Goal: Task Accomplishment & Management: Manage account settings

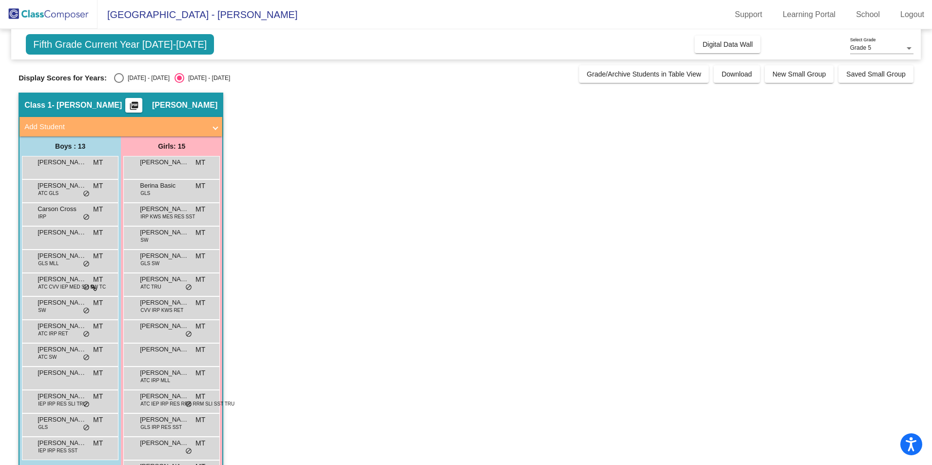
scroll to position [57, 0]
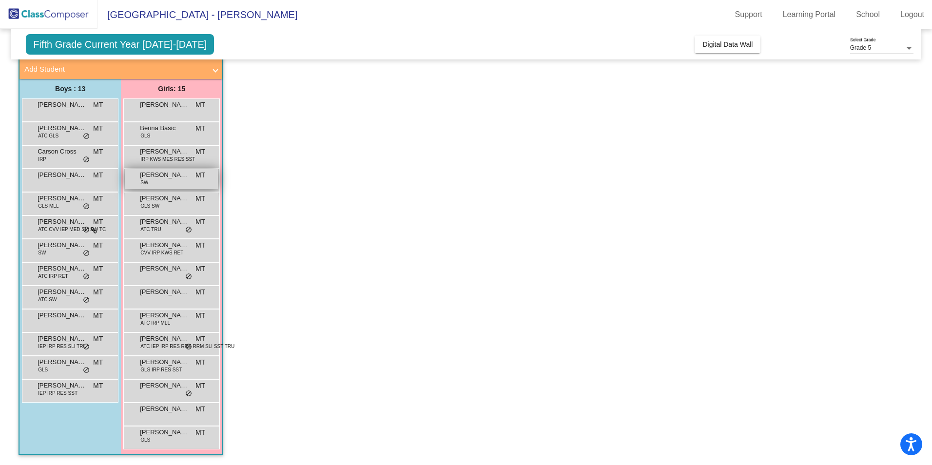
click at [156, 180] on div "Charlotte Houghton SW MT lock do_not_disturb_alt" at bounding box center [171, 179] width 93 height 20
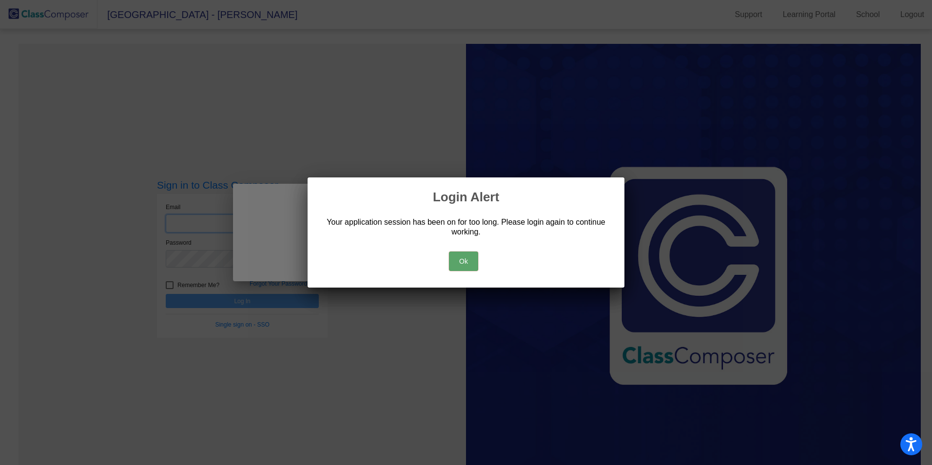
type input "[EMAIL_ADDRESS][DOMAIN_NAME]"
click at [455, 258] on button "Ok" at bounding box center [463, 260] width 29 height 19
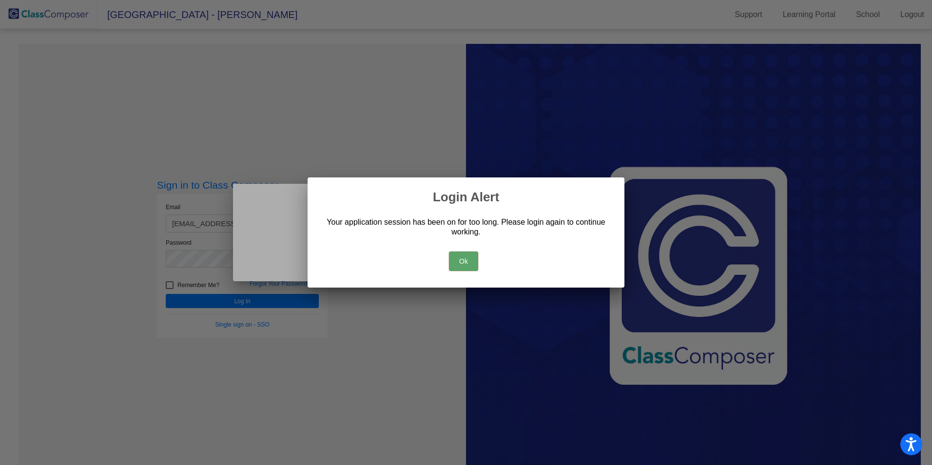
click at [461, 259] on button "Ok" at bounding box center [463, 260] width 29 height 19
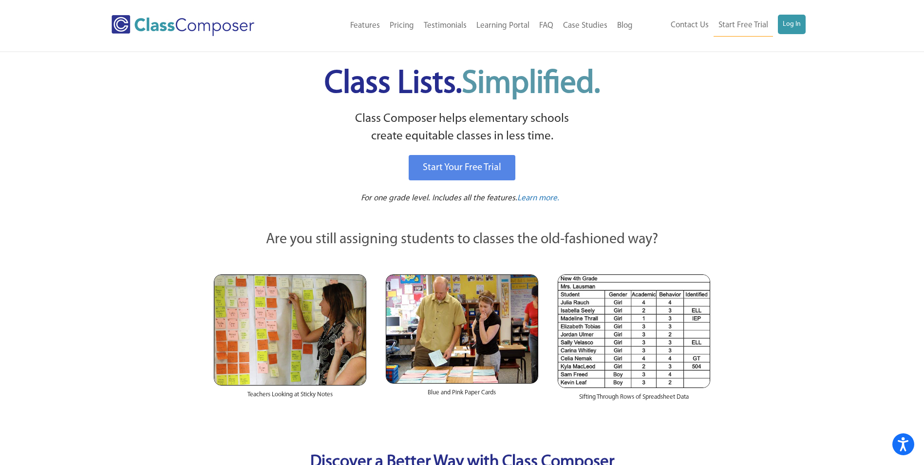
click at [808, 23] on div "Contact Us Start Free Trial Log In" at bounding box center [725, 26] width 175 height 22
click at [793, 23] on link "Log In" at bounding box center [792, 24] width 28 height 19
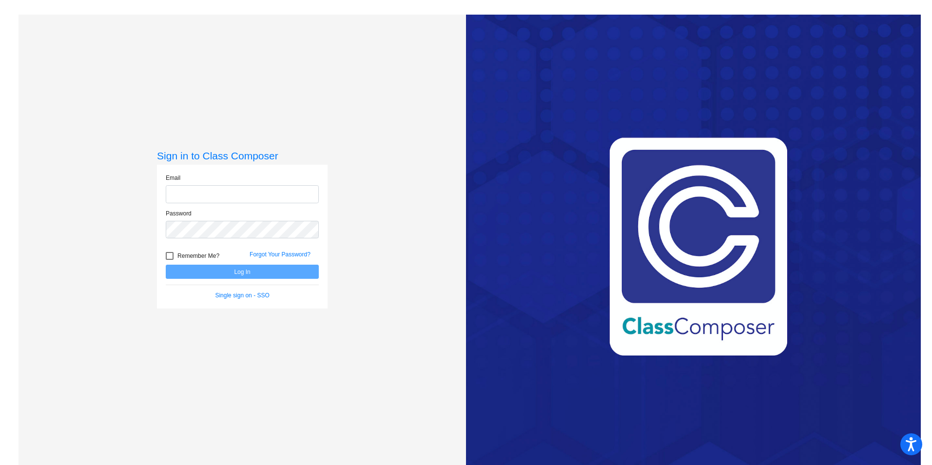
type input "[EMAIL_ADDRESS][DOMAIN_NAME]"
click at [262, 275] on button "Log In" at bounding box center [242, 272] width 153 height 14
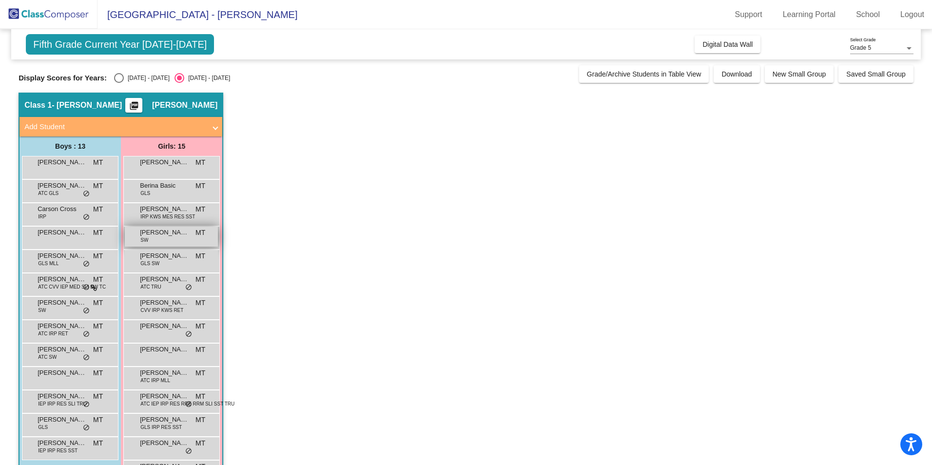
click at [161, 237] on span "[PERSON_NAME]" at bounding box center [164, 233] width 49 height 10
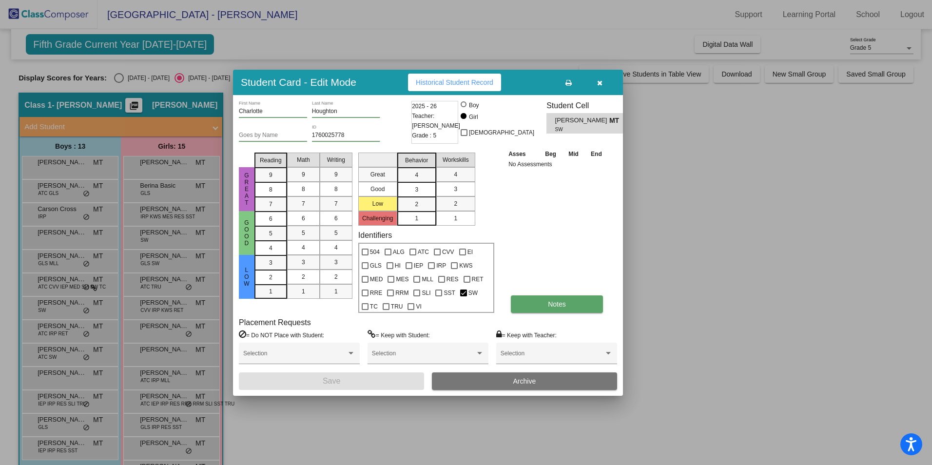
click at [564, 308] on button "Notes" at bounding box center [557, 304] width 92 height 18
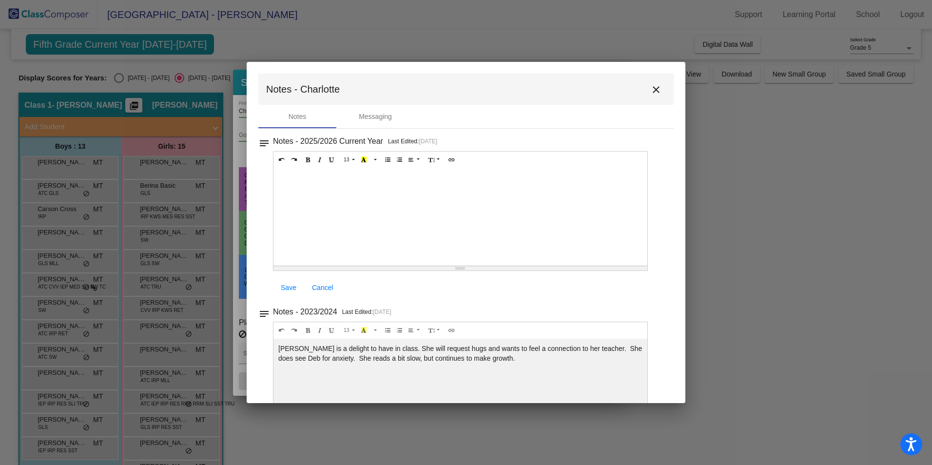
click at [650, 89] on mat-icon "close" at bounding box center [656, 90] width 12 height 12
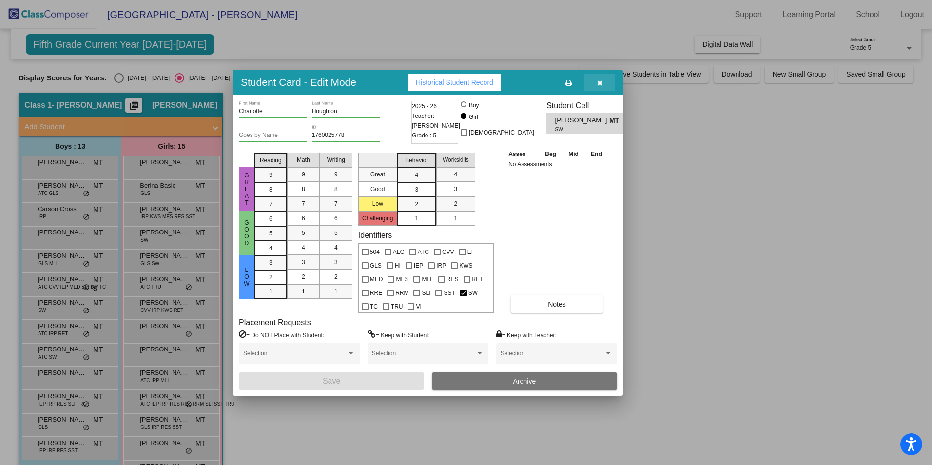
click at [602, 85] on icon "button" at bounding box center [599, 82] width 5 height 7
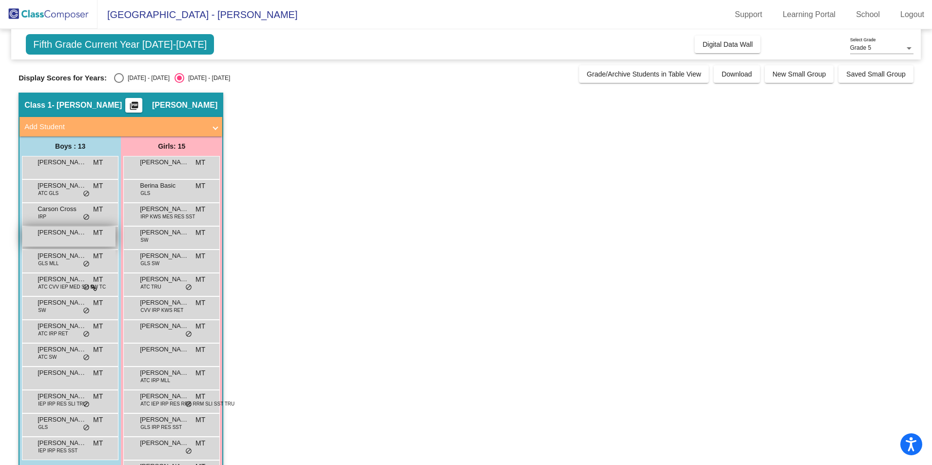
click at [50, 235] on span "[PERSON_NAME]" at bounding box center [62, 233] width 49 height 10
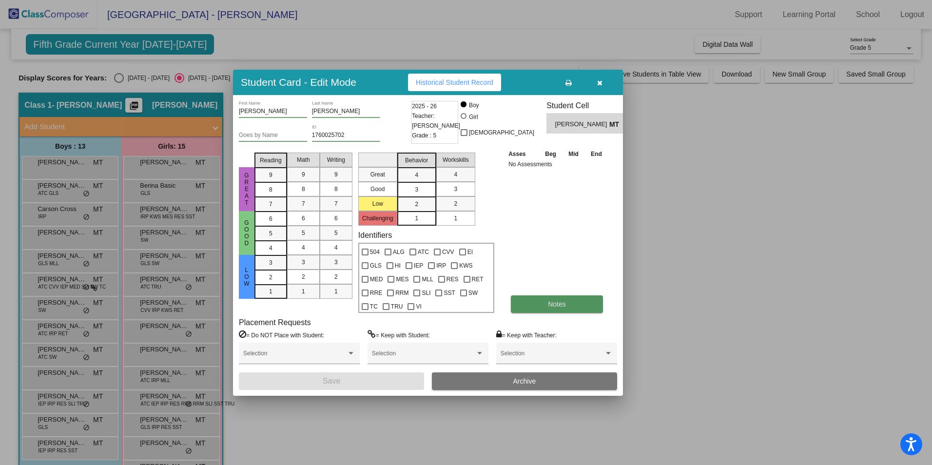
click at [551, 304] on span "Notes" at bounding box center [557, 304] width 18 height 8
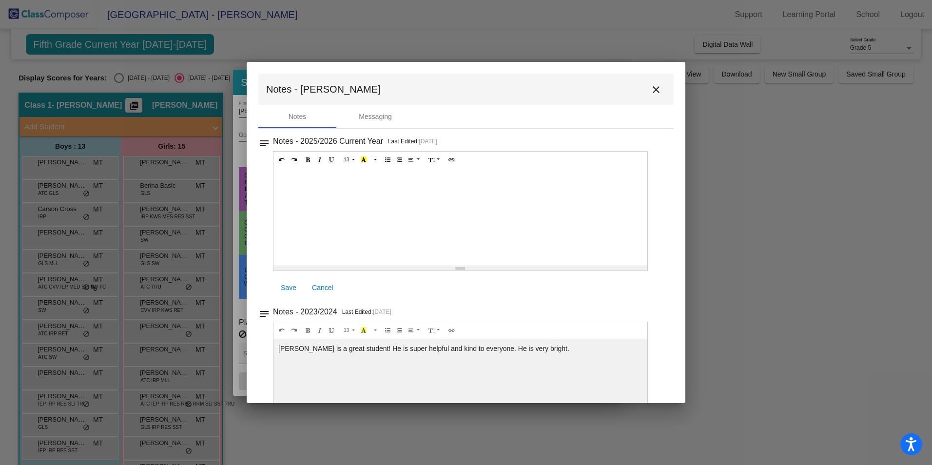
click at [650, 88] on mat-icon "close" at bounding box center [656, 90] width 12 height 12
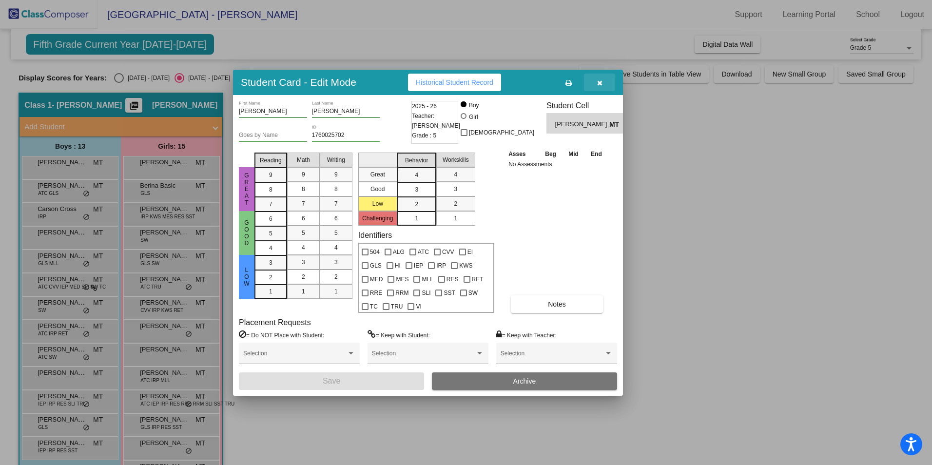
click at [597, 81] on icon "button" at bounding box center [599, 82] width 5 height 7
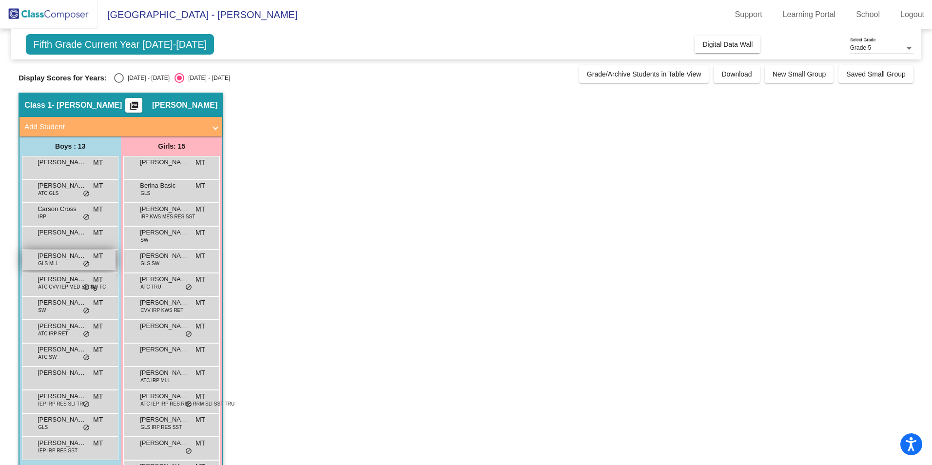
scroll to position [49, 0]
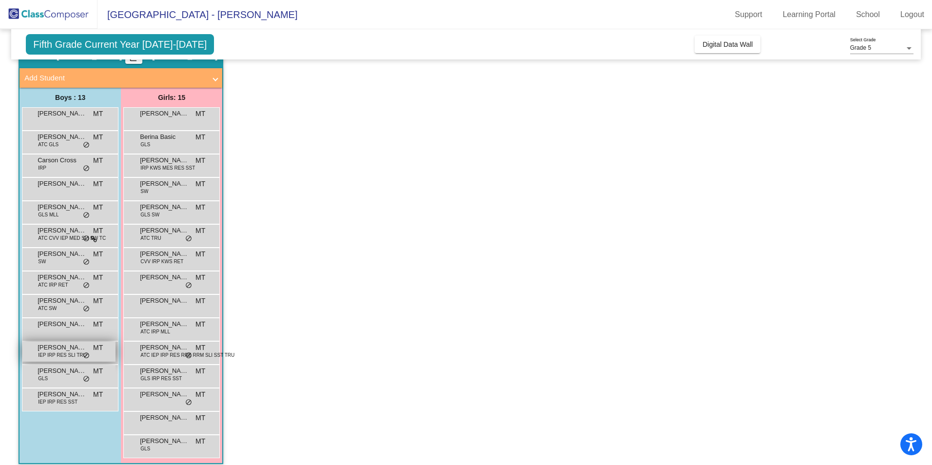
click at [57, 351] on span "[PERSON_NAME]" at bounding box center [62, 348] width 49 height 10
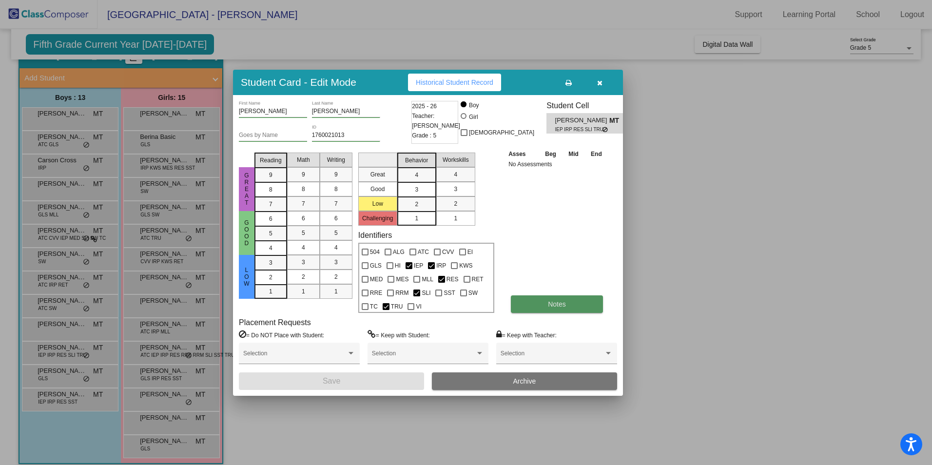
click at [528, 304] on button "Notes" at bounding box center [557, 304] width 92 height 18
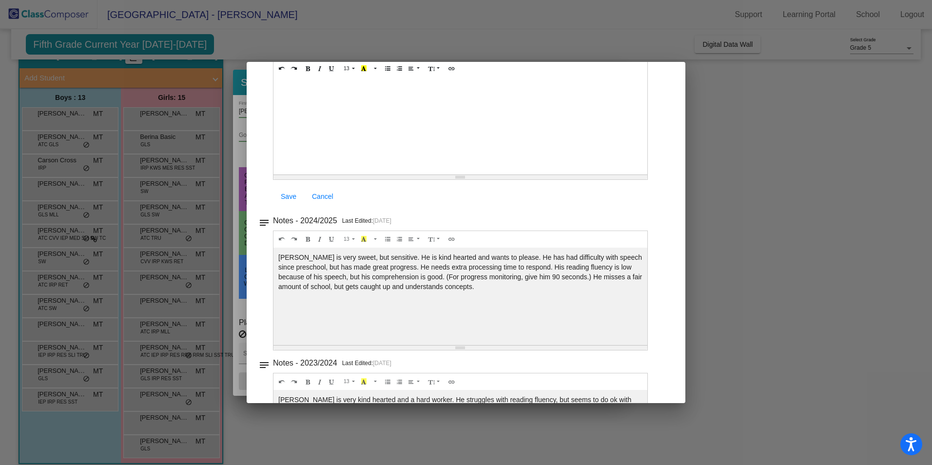
scroll to position [0, 0]
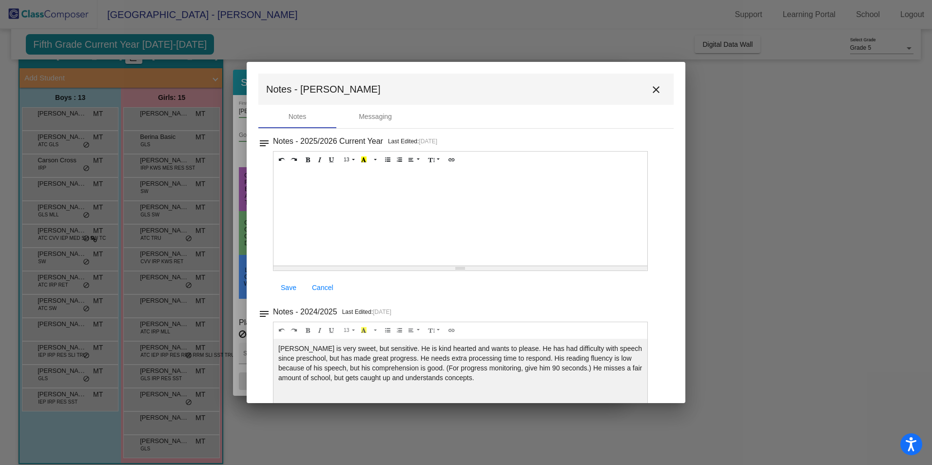
click at [650, 86] on mat-icon "close" at bounding box center [656, 90] width 12 height 12
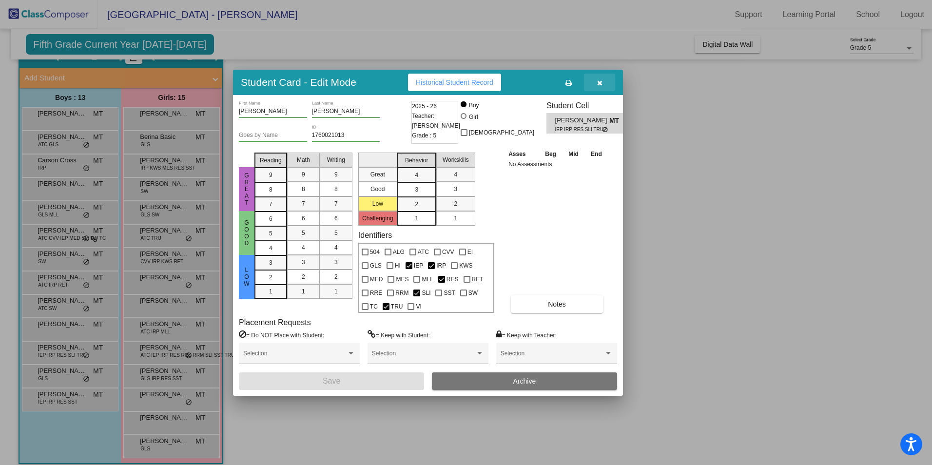
click at [598, 83] on icon "button" at bounding box center [599, 82] width 5 height 7
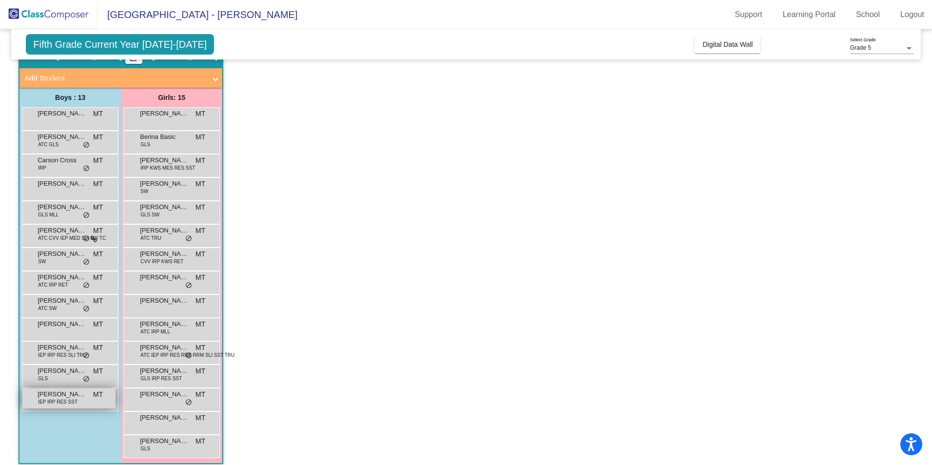
click at [54, 403] on span "IEP IRP RES SST" at bounding box center [57, 401] width 39 height 7
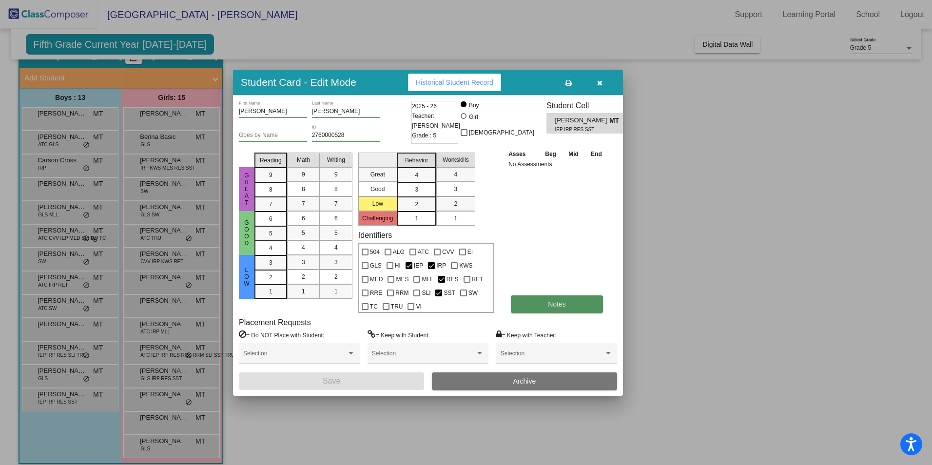
click at [523, 303] on button "Notes" at bounding box center [557, 304] width 92 height 18
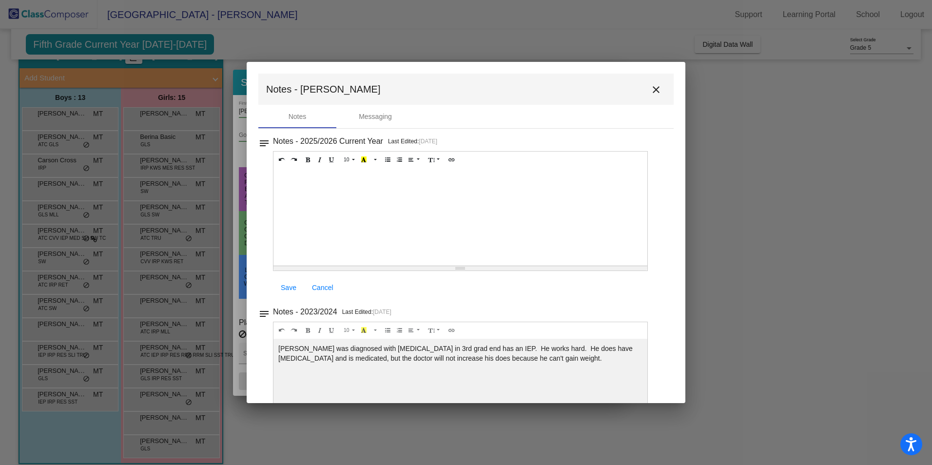
click at [651, 89] on mat-icon "close" at bounding box center [656, 90] width 12 height 12
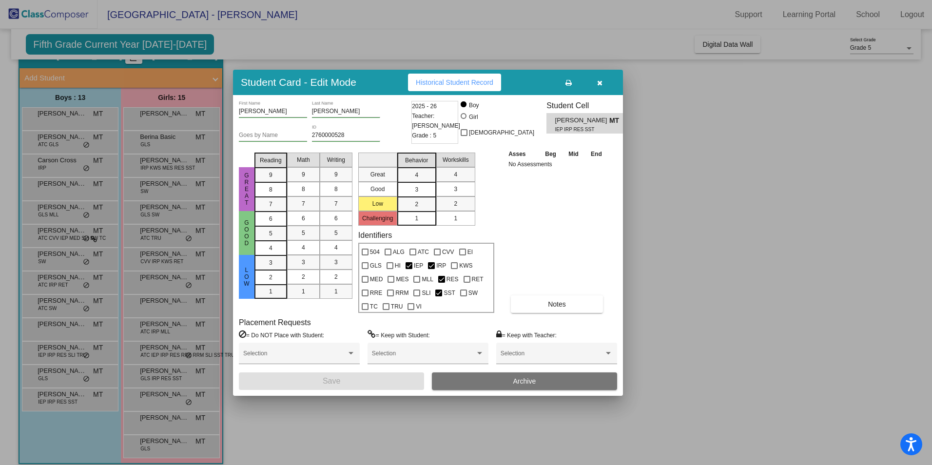
click at [599, 84] on icon "button" at bounding box center [599, 82] width 5 height 7
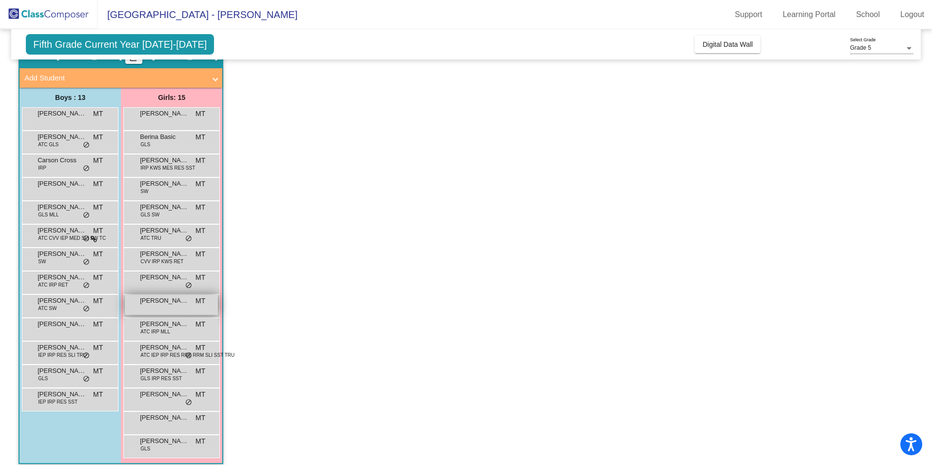
click at [154, 306] on div "[PERSON_NAME] MT lock do_not_disturb_alt" at bounding box center [171, 305] width 93 height 20
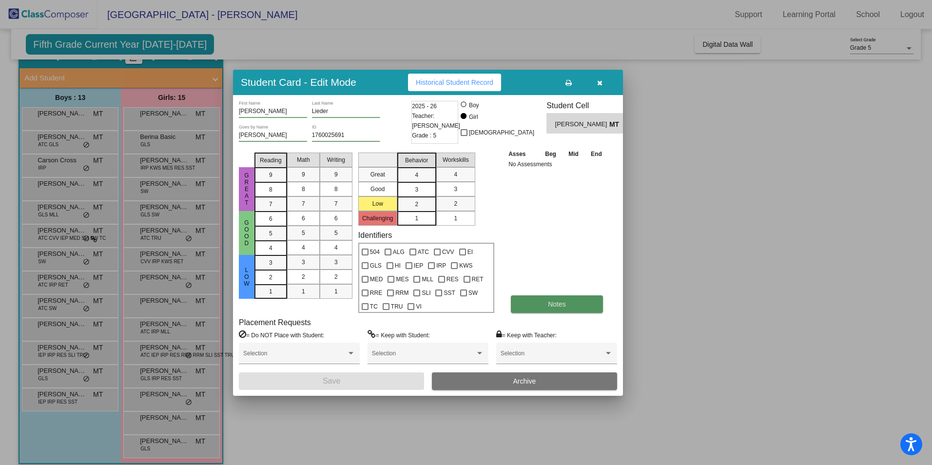
click at [533, 298] on button "Notes" at bounding box center [557, 304] width 92 height 18
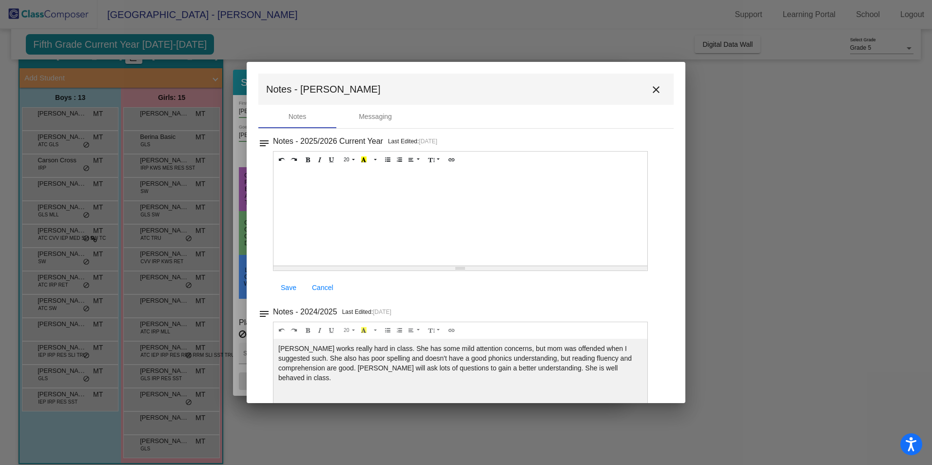
click at [650, 91] on mat-icon "close" at bounding box center [656, 90] width 12 height 12
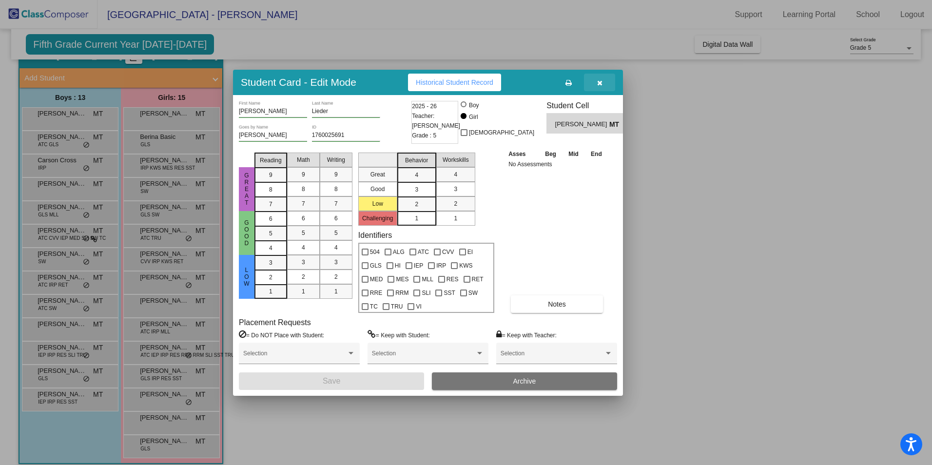
click at [598, 81] on icon "button" at bounding box center [599, 82] width 5 height 7
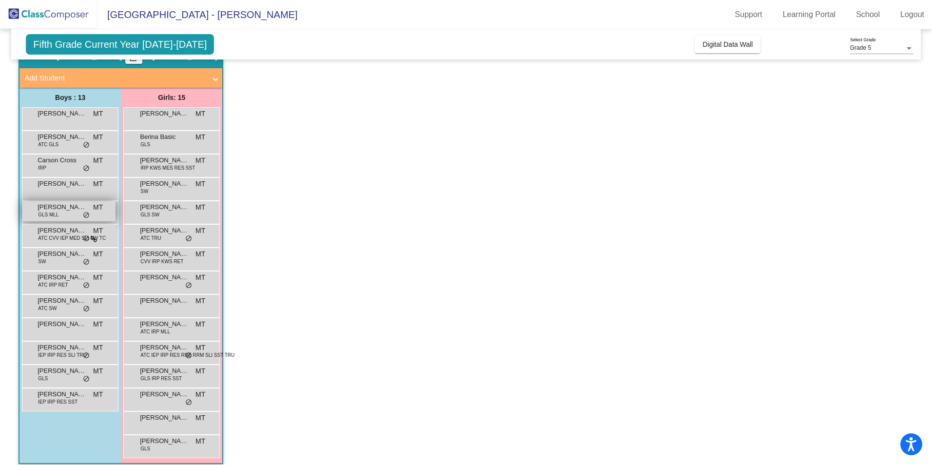
click at [57, 216] on span "GLS MLL" at bounding box center [48, 214] width 20 height 7
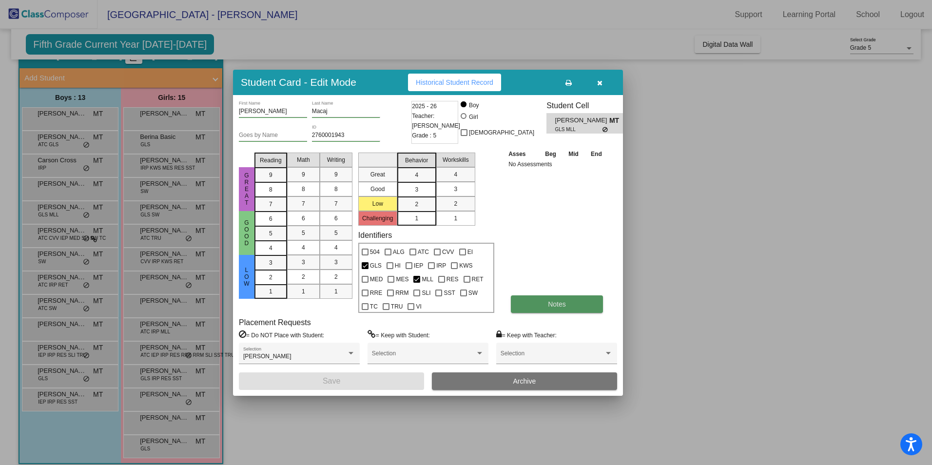
click at [531, 300] on button "Notes" at bounding box center [557, 304] width 92 height 18
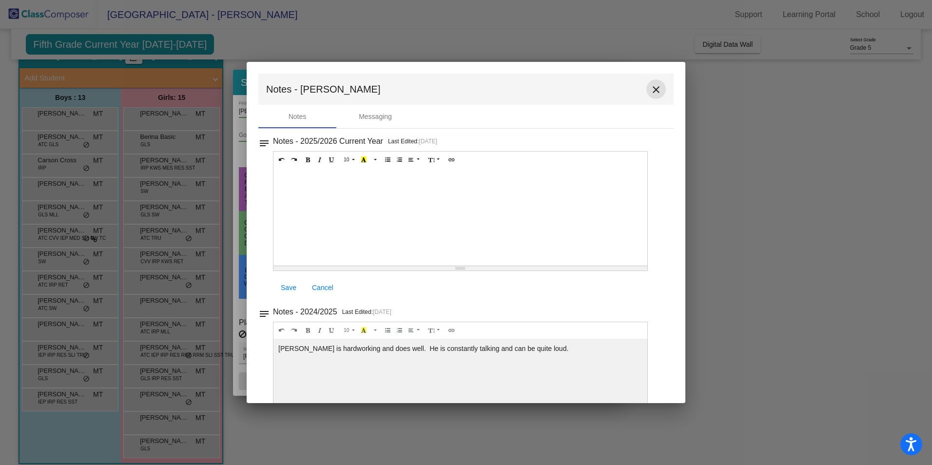
click at [650, 89] on mat-icon "close" at bounding box center [656, 90] width 12 height 12
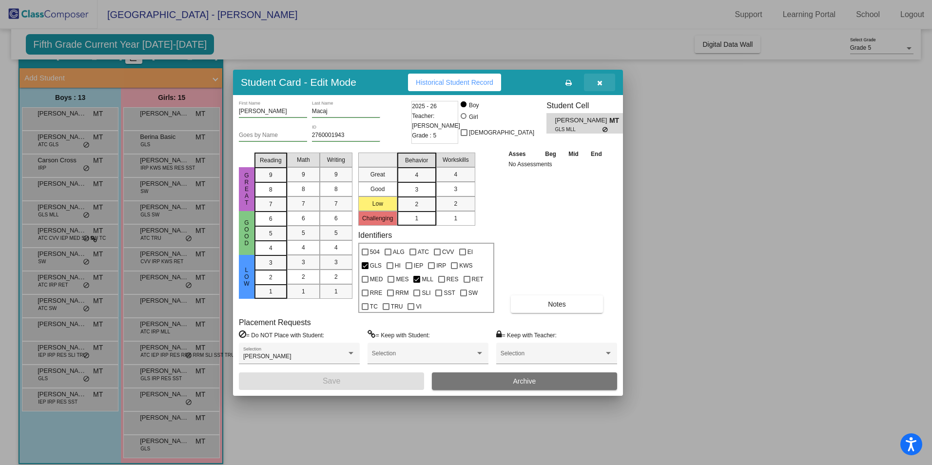
click at [598, 82] on icon "button" at bounding box center [599, 82] width 5 height 7
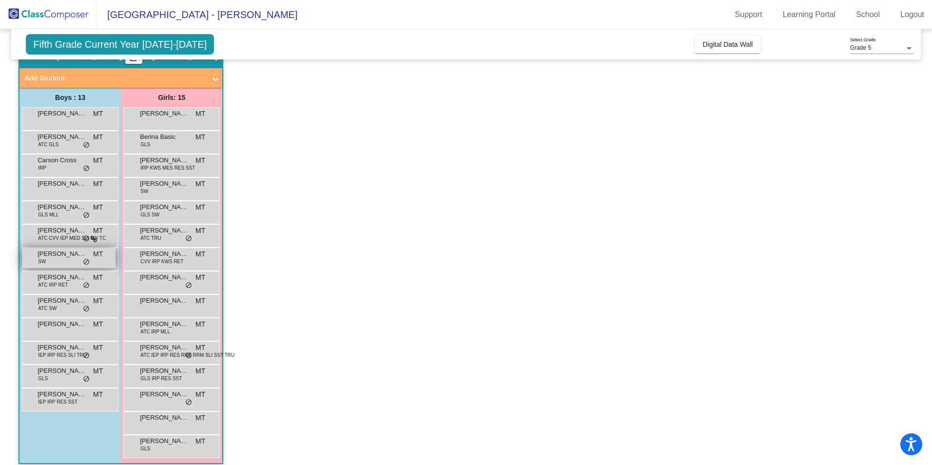
click at [57, 264] on div "[PERSON_NAME] SW MT lock do_not_disturb_alt" at bounding box center [68, 258] width 93 height 20
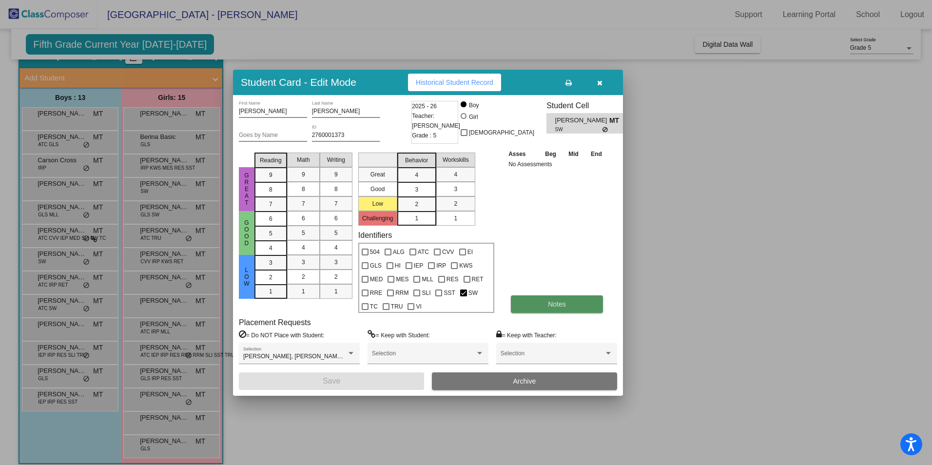
click at [524, 302] on button "Notes" at bounding box center [557, 304] width 92 height 18
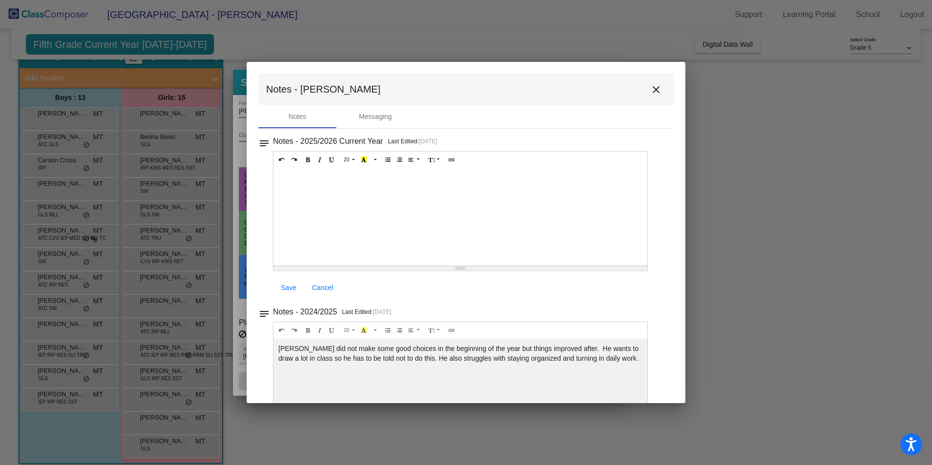
click at [650, 90] on mat-icon "close" at bounding box center [656, 90] width 12 height 12
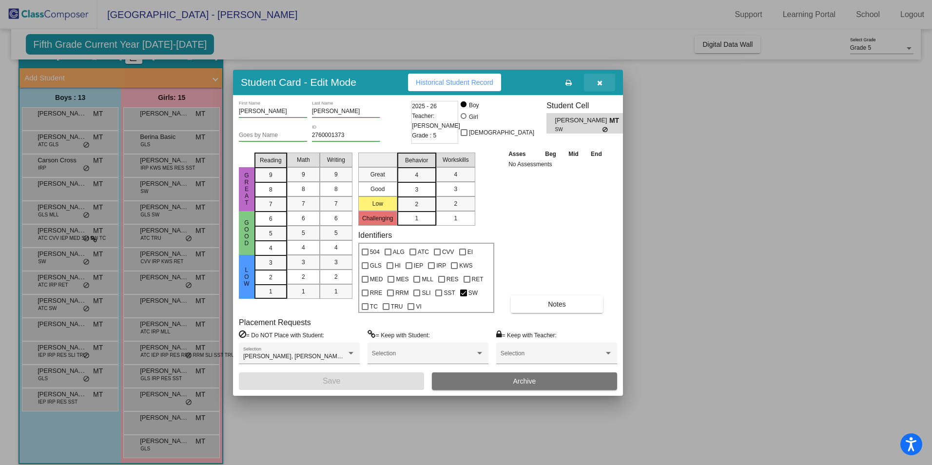
click at [604, 83] on button "button" at bounding box center [599, 83] width 31 height 18
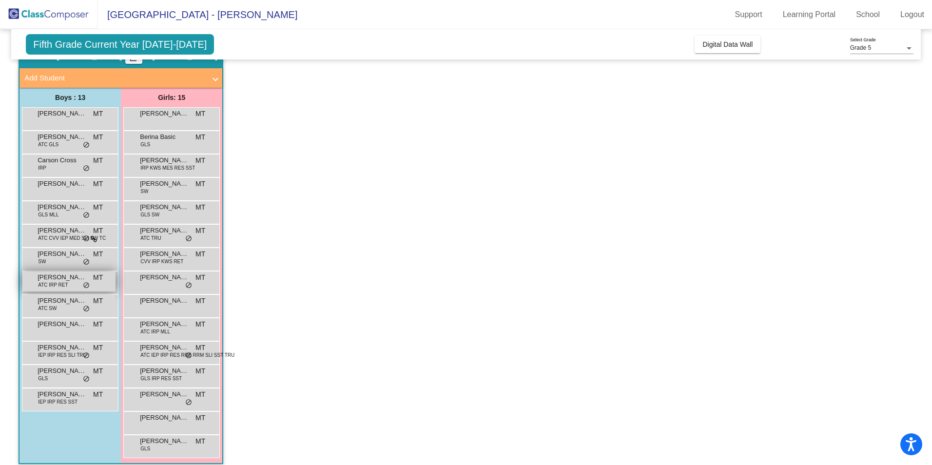
click at [55, 278] on span "[PERSON_NAME]" at bounding box center [62, 277] width 49 height 10
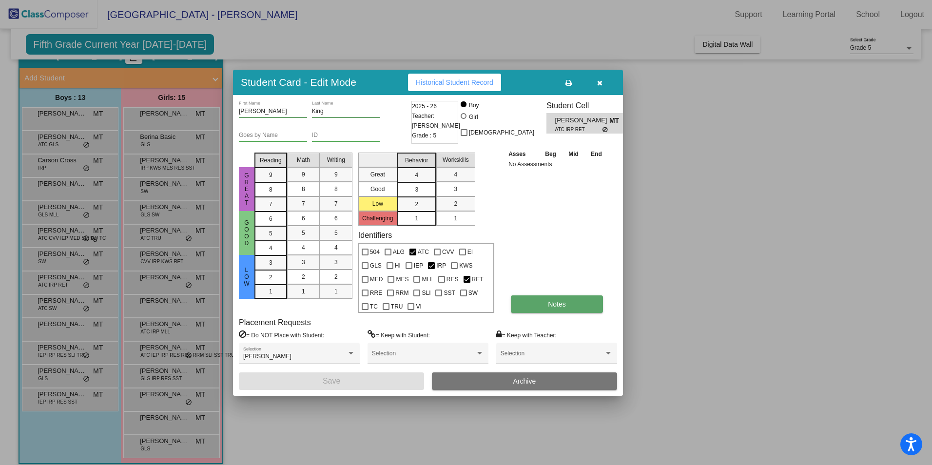
click at [562, 301] on span "Notes" at bounding box center [557, 304] width 18 height 8
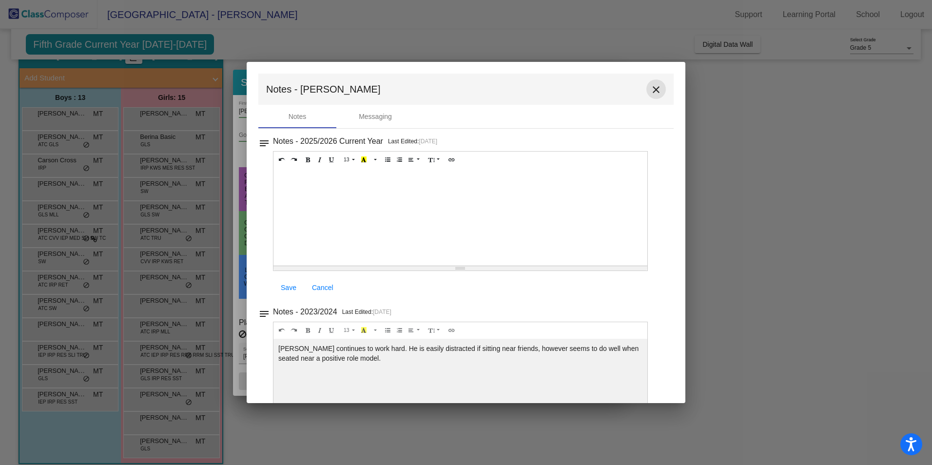
click at [651, 91] on mat-icon "close" at bounding box center [656, 90] width 12 height 12
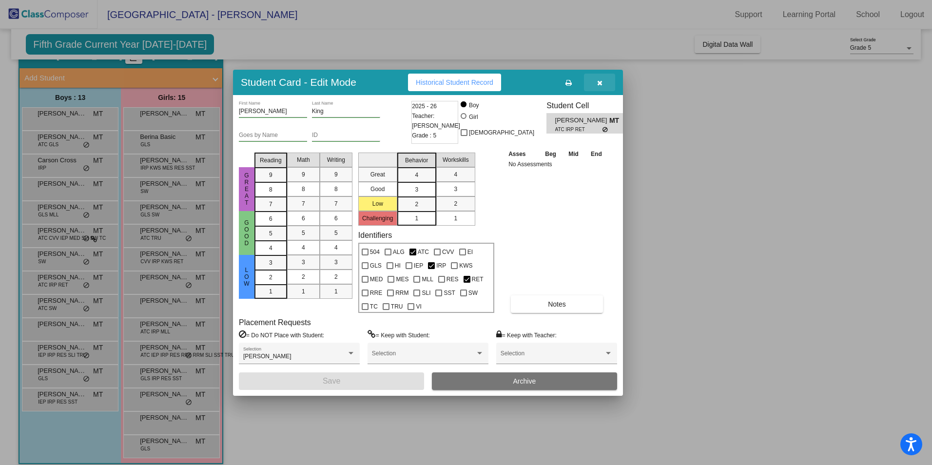
click at [600, 85] on icon "button" at bounding box center [599, 82] width 5 height 7
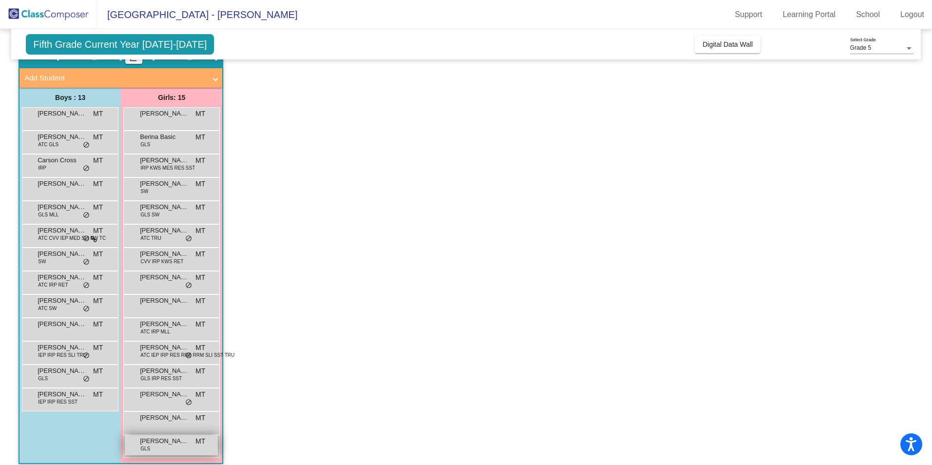
click at [162, 444] on span "[PERSON_NAME]" at bounding box center [164, 441] width 49 height 10
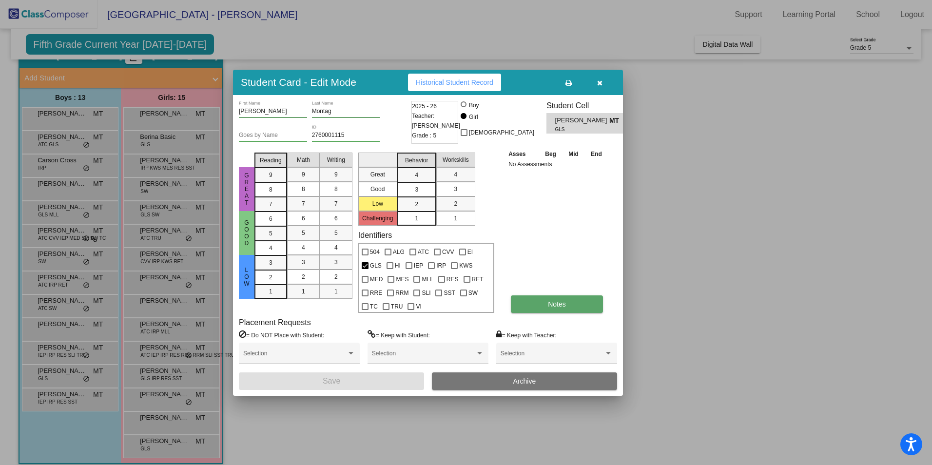
click at [535, 302] on button "Notes" at bounding box center [557, 304] width 92 height 18
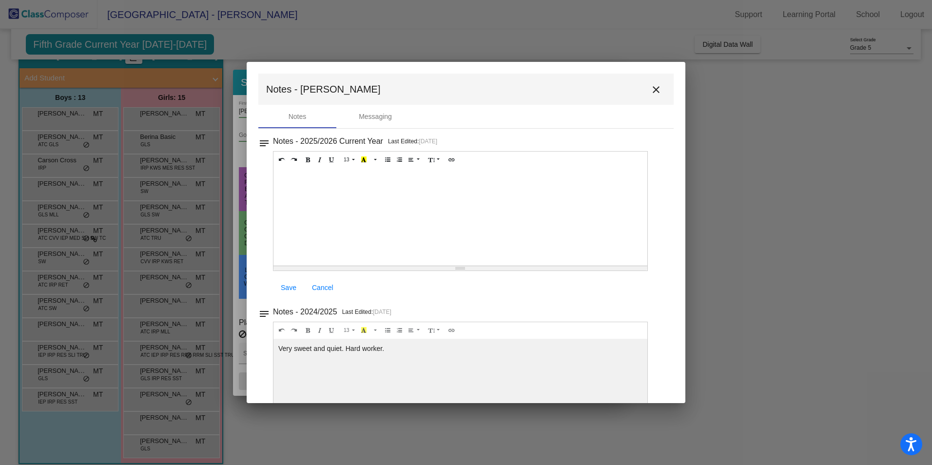
click at [651, 93] on mat-icon "close" at bounding box center [656, 90] width 12 height 12
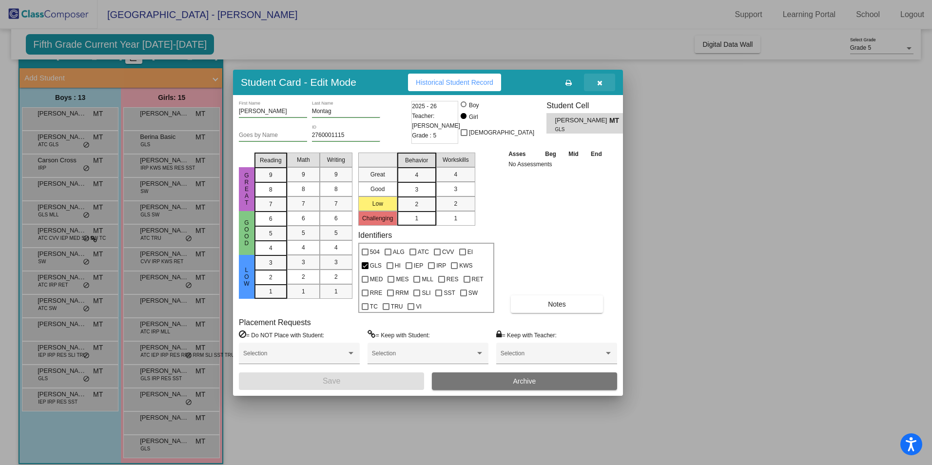
click at [598, 82] on icon "button" at bounding box center [599, 82] width 5 height 7
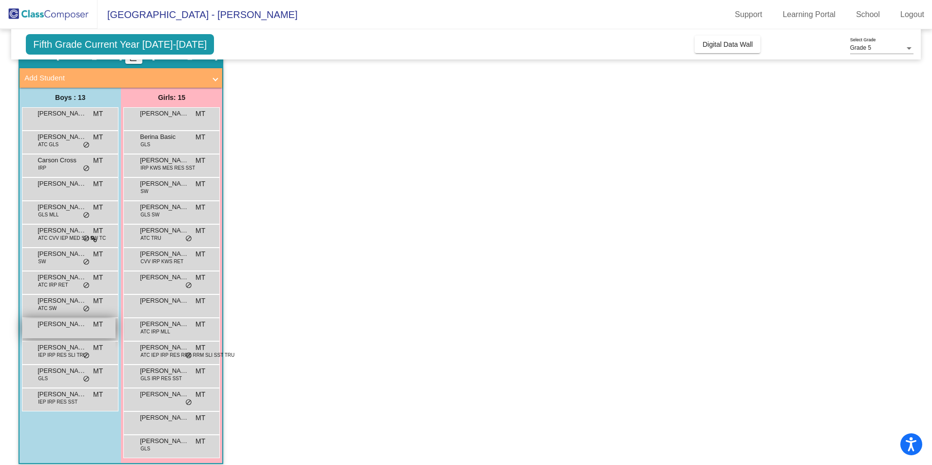
click at [67, 327] on span "[PERSON_NAME]" at bounding box center [62, 324] width 49 height 10
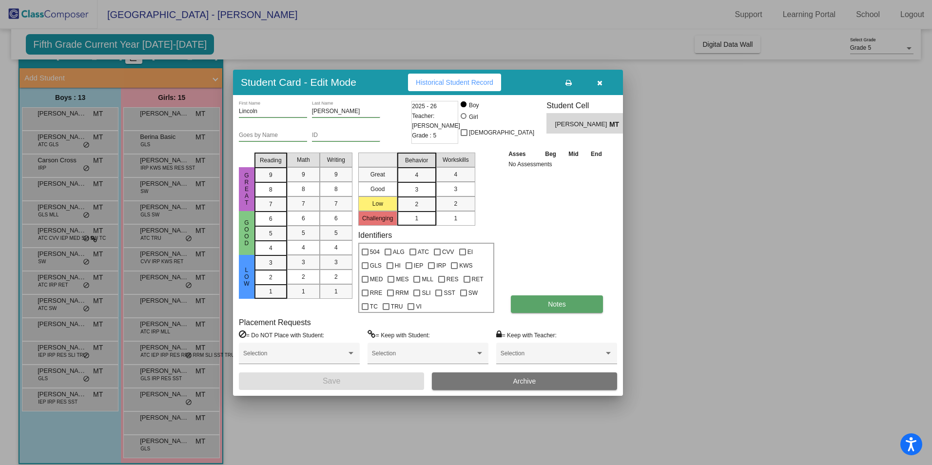
click at [542, 301] on button "Notes" at bounding box center [557, 304] width 92 height 18
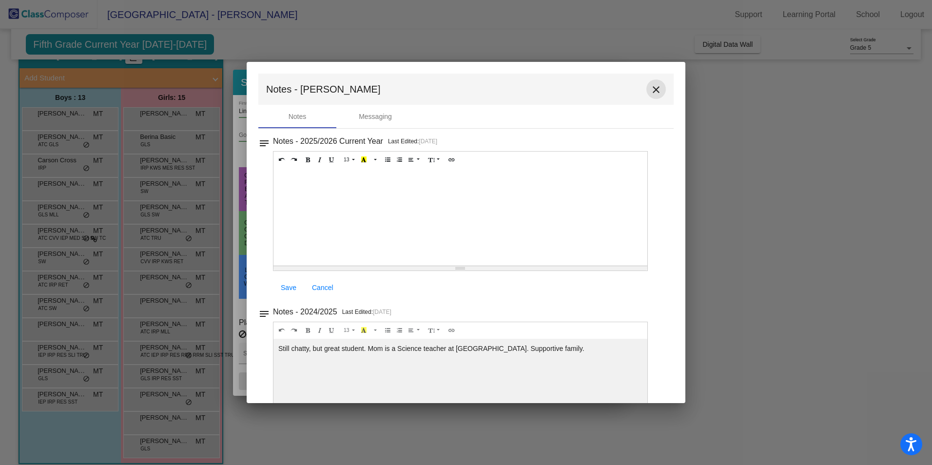
click at [652, 87] on mat-icon "close" at bounding box center [656, 90] width 12 height 12
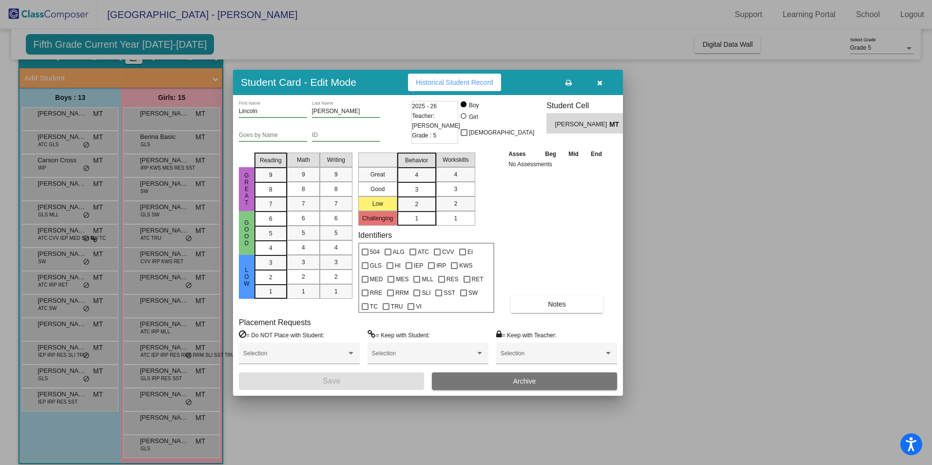
click at [599, 84] on icon "button" at bounding box center [599, 82] width 5 height 7
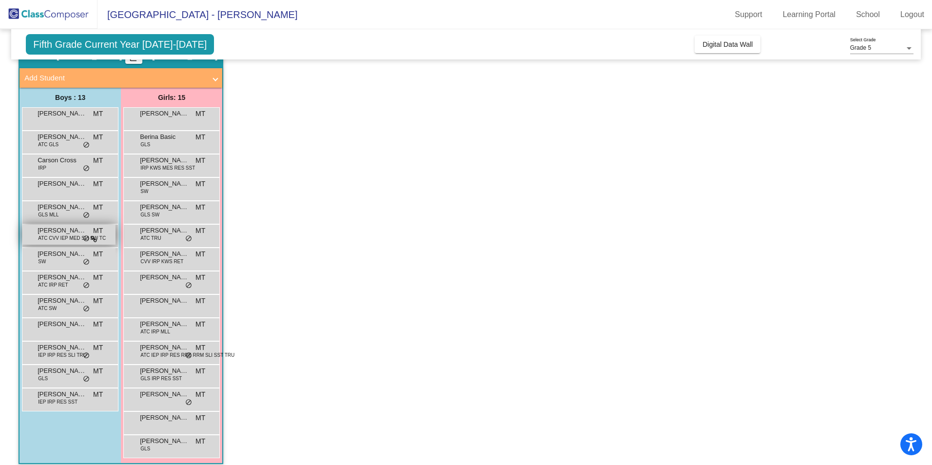
click at [55, 235] on span "ATC CVV IEP MED SLI SW TC" at bounding box center [72, 237] width 68 height 7
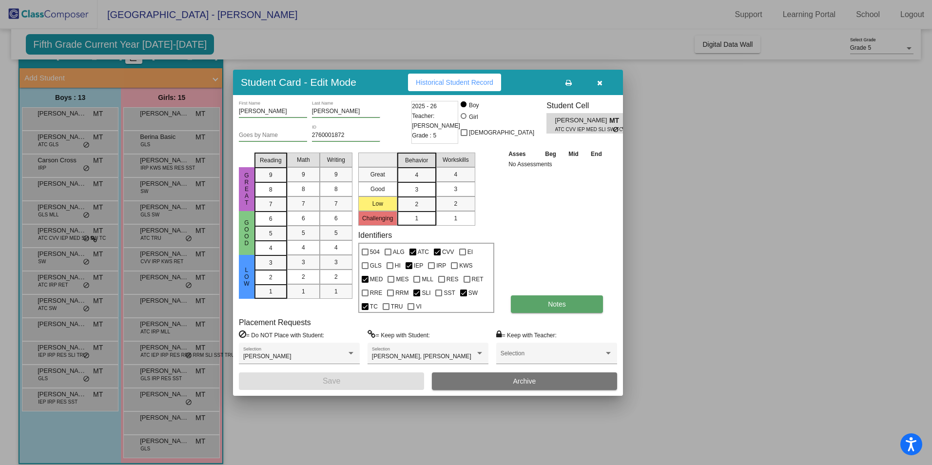
click at [556, 305] on span "Notes" at bounding box center [557, 304] width 18 height 8
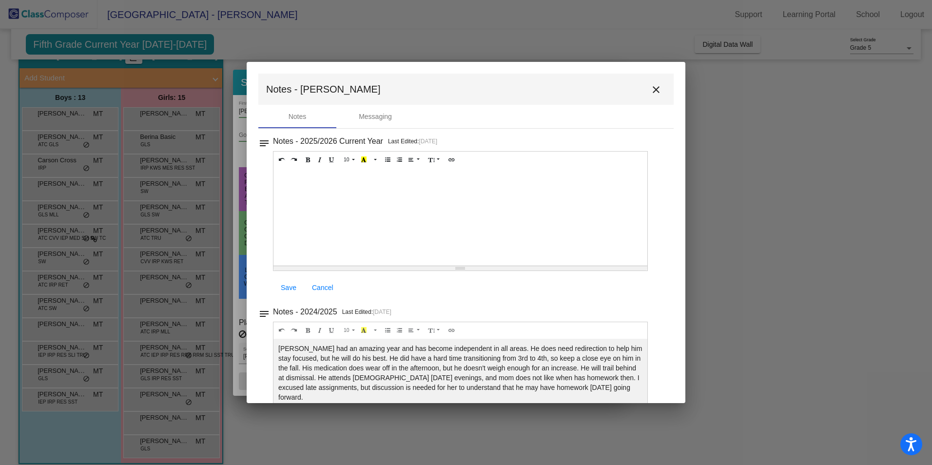
click at [651, 87] on mat-icon "close" at bounding box center [656, 90] width 12 height 12
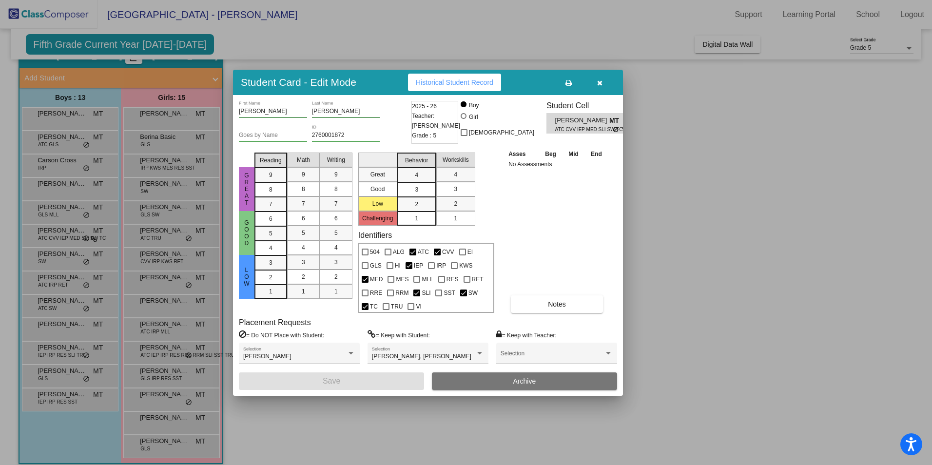
click at [601, 80] on icon "button" at bounding box center [599, 82] width 5 height 7
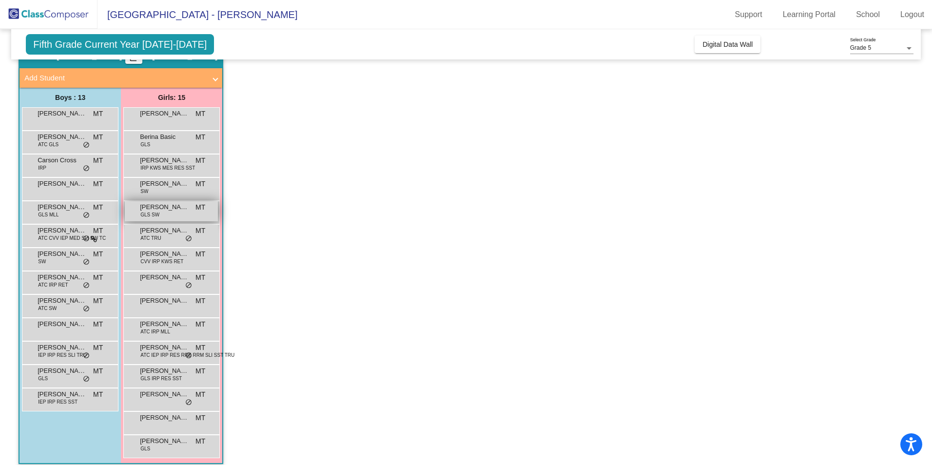
click at [160, 209] on span "[PERSON_NAME]" at bounding box center [164, 207] width 49 height 10
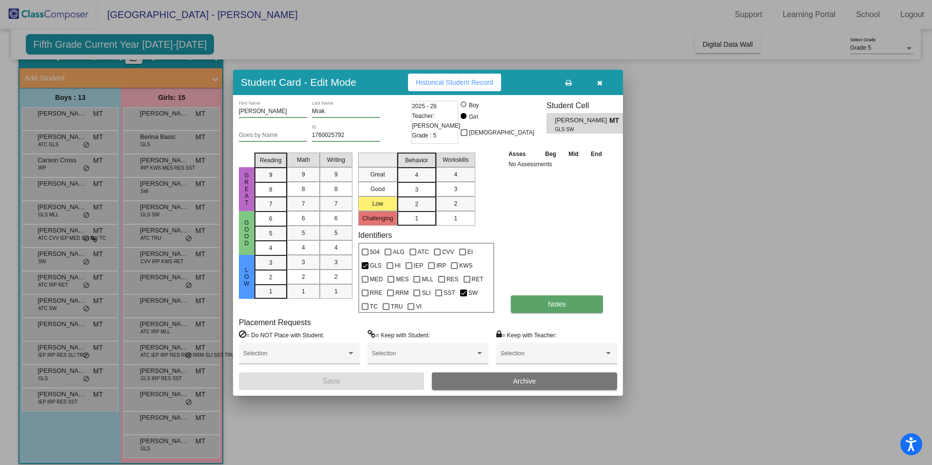
click at [552, 305] on span "Notes" at bounding box center [557, 304] width 18 height 8
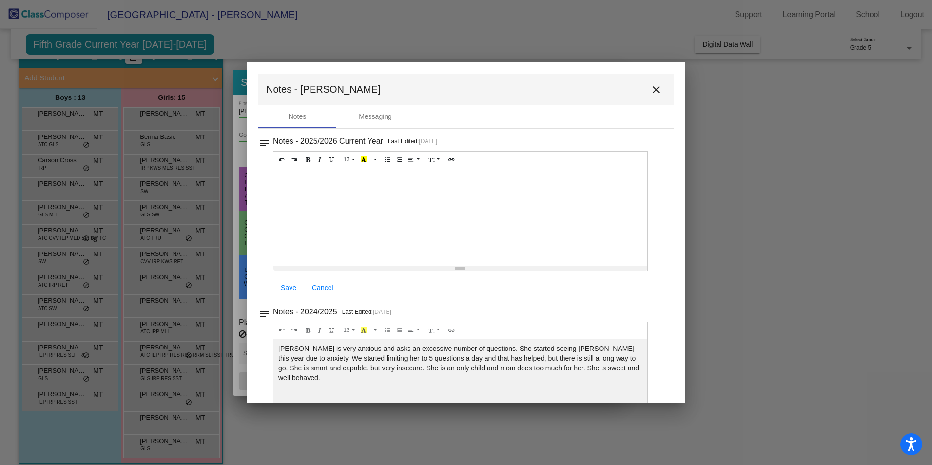
click at [654, 87] on mat-icon "close" at bounding box center [656, 90] width 12 height 12
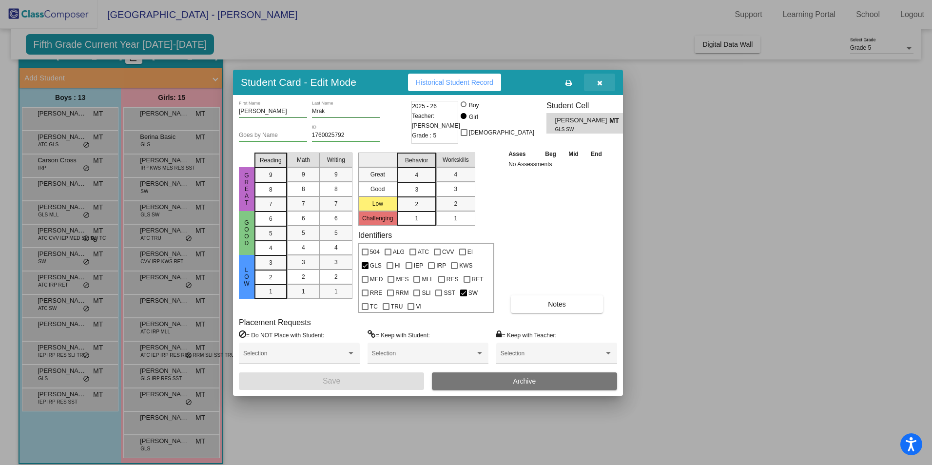
click at [602, 76] on button "button" at bounding box center [599, 83] width 31 height 18
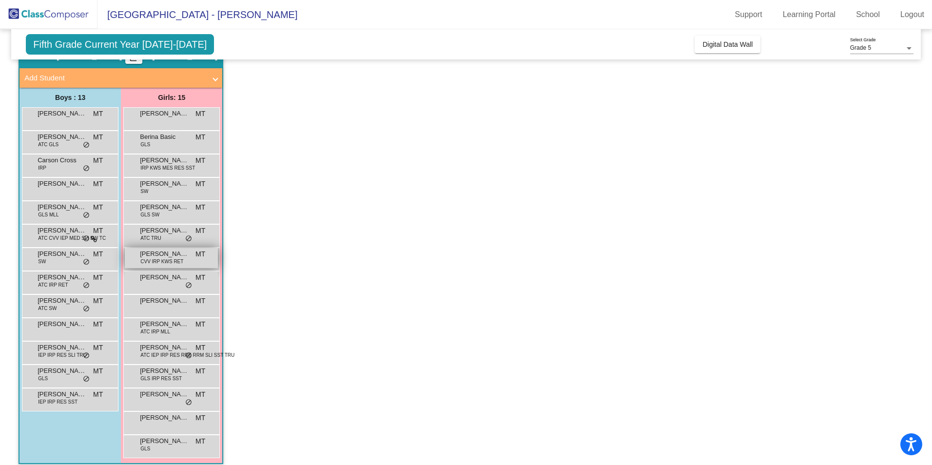
click at [165, 260] on span "CVV IRP KWS RET" at bounding box center [161, 261] width 43 height 7
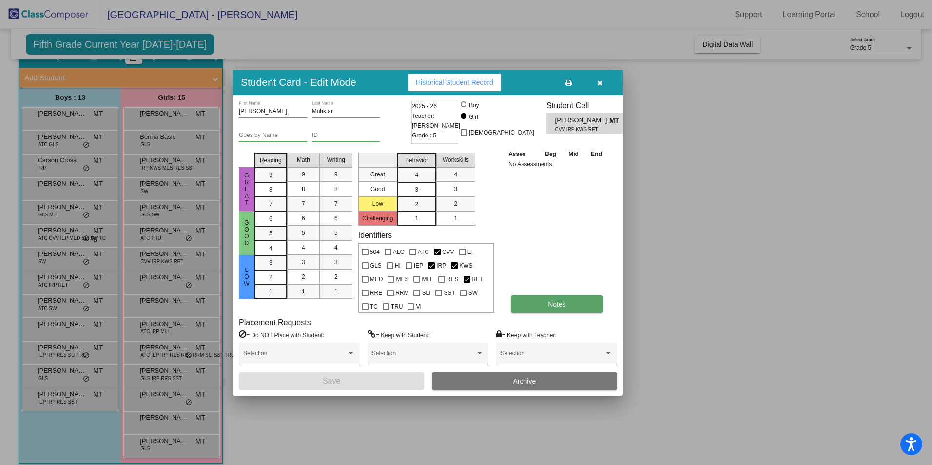
click at [545, 300] on button "Notes" at bounding box center [557, 304] width 92 height 18
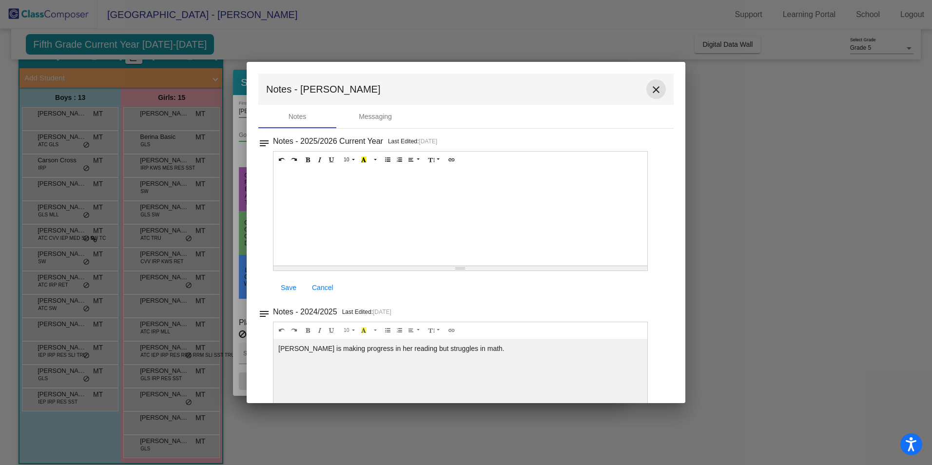
click at [651, 88] on mat-icon "close" at bounding box center [656, 90] width 12 height 12
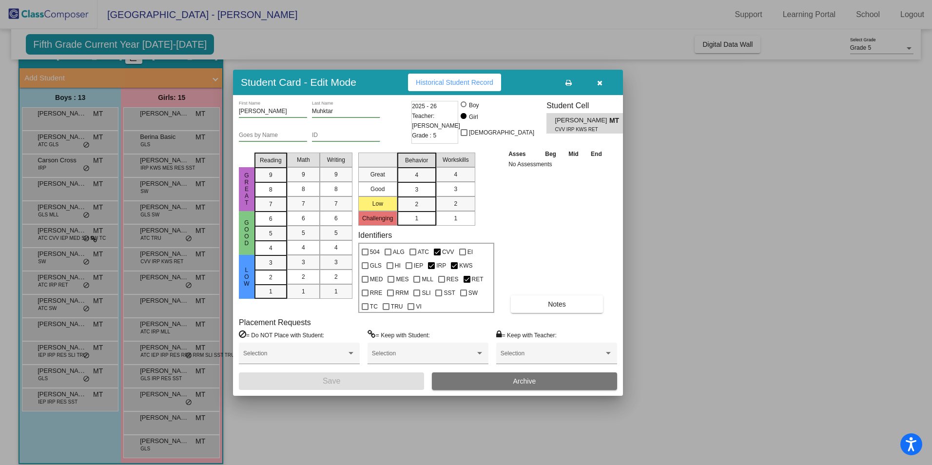
click at [597, 82] on icon "button" at bounding box center [599, 82] width 5 height 7
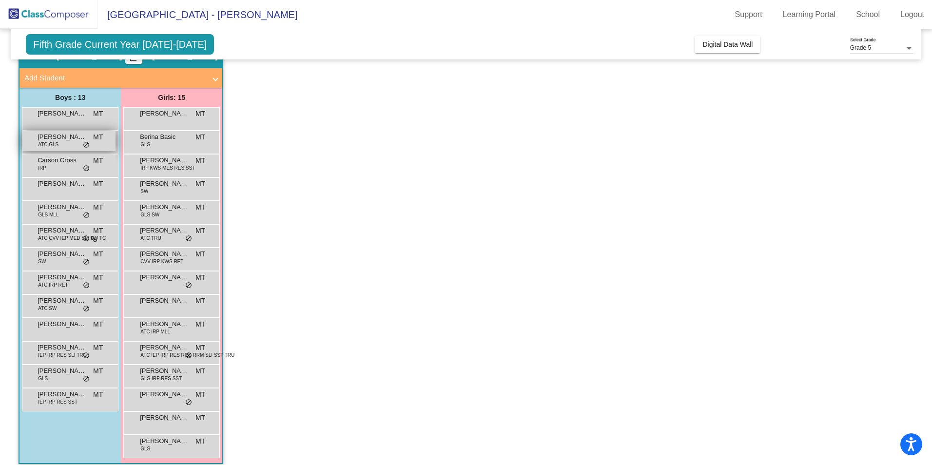
click at [63, 144] on div "[PERSON_NAME] ATC GLS MT lock do_not_disturb_alt" at bounding box center [68, 141] width 93 height 20
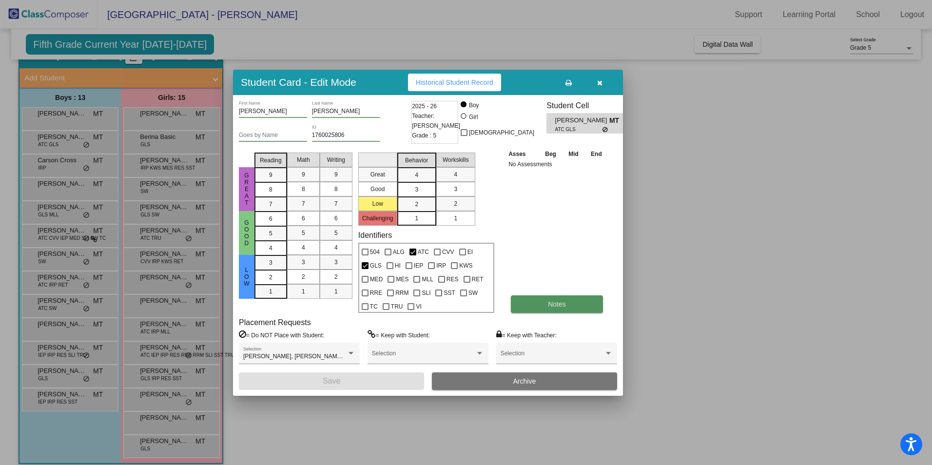
click at [552, 305] on span "Notes" at bounding box center [557, 304] width 18 height 8
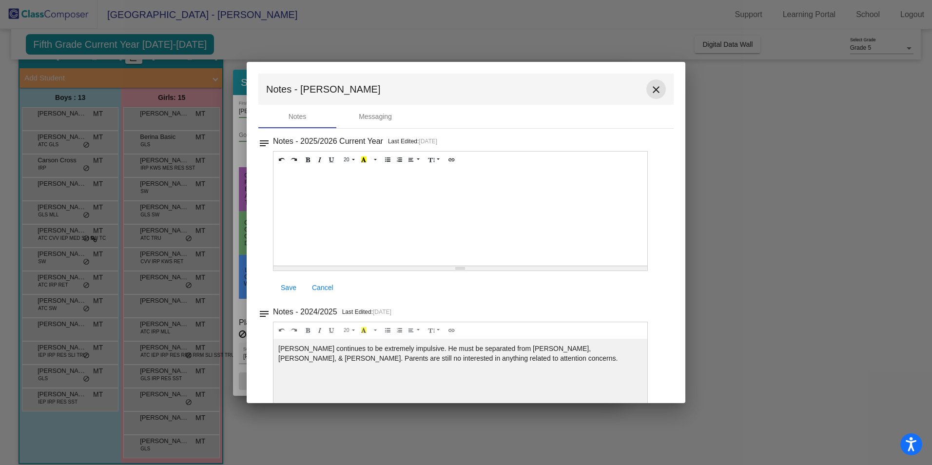
click at [650, 90] on mat-icon "close" at bounding box center [656, 90] width 12 height 12
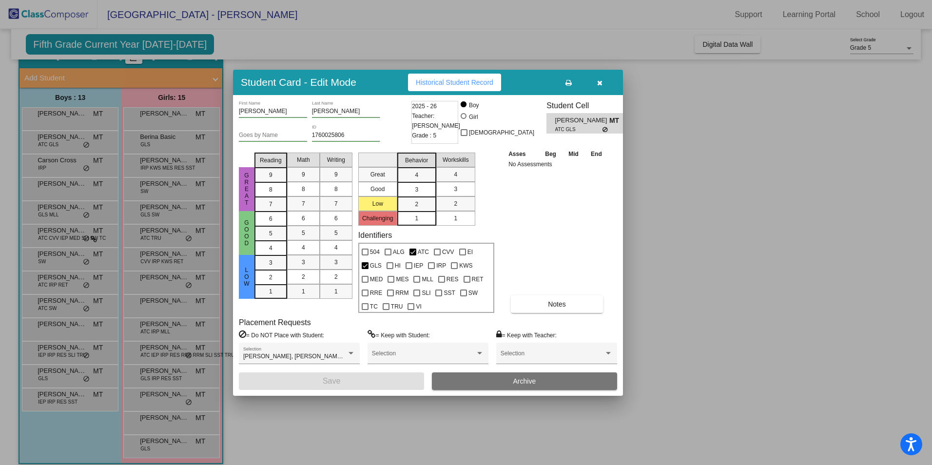
click at [598, 84] on icon "button" at bounding box center [599, 82] width 5 height 7
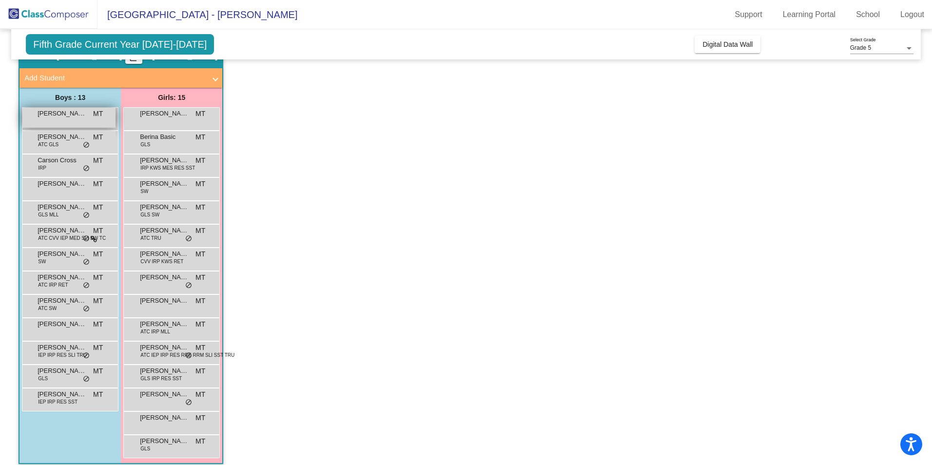
click at [64, 122] on div "[PERSON_NAME] MT lock do_not_disturb_alt" at bounding box center [68, 118] width 93 height 20
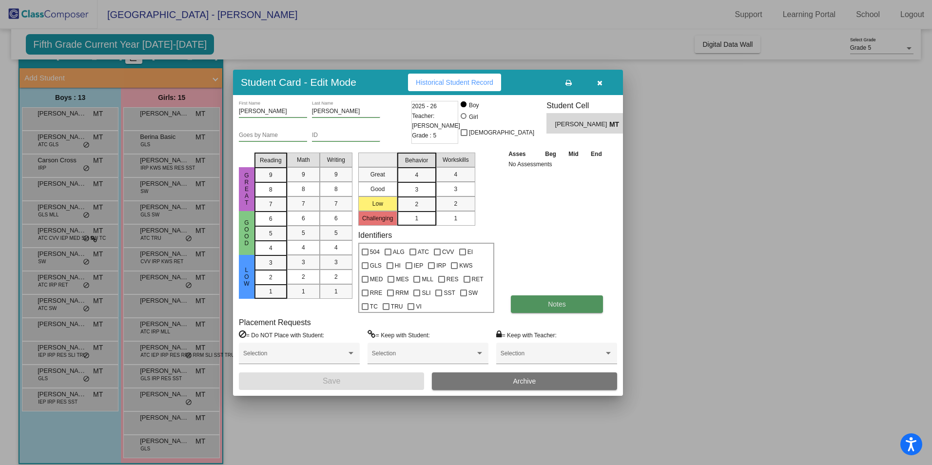
click at [535, 301] on button "Notes" at bounding box center [557, 304] width 92 height 18
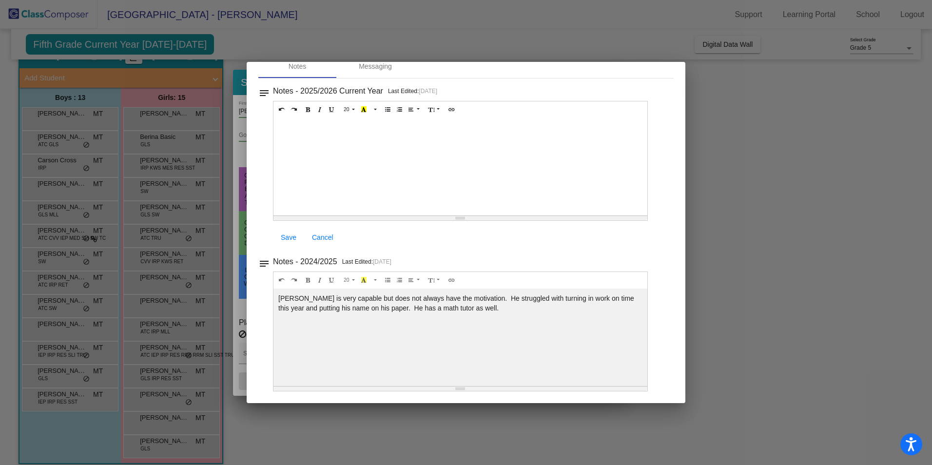
scroll to position [1, 0]
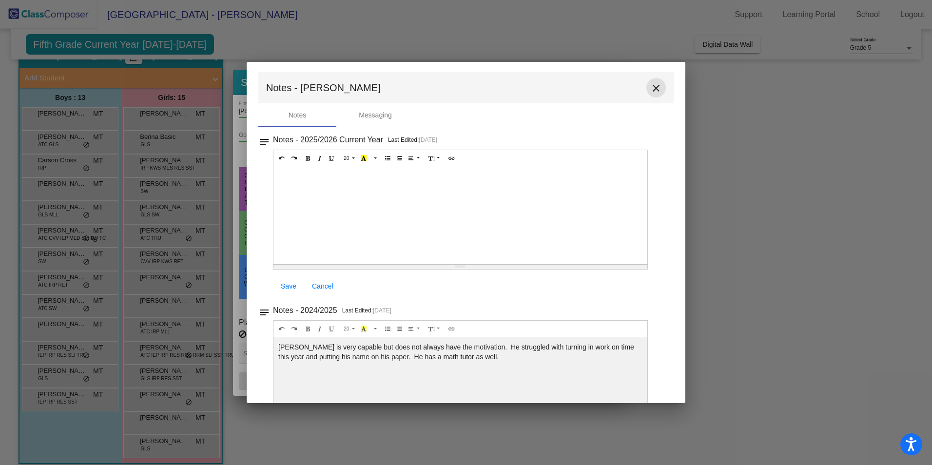
click at [650, 88] on mat-icon "close" at bounding box center [656, 88] width 12 height 12
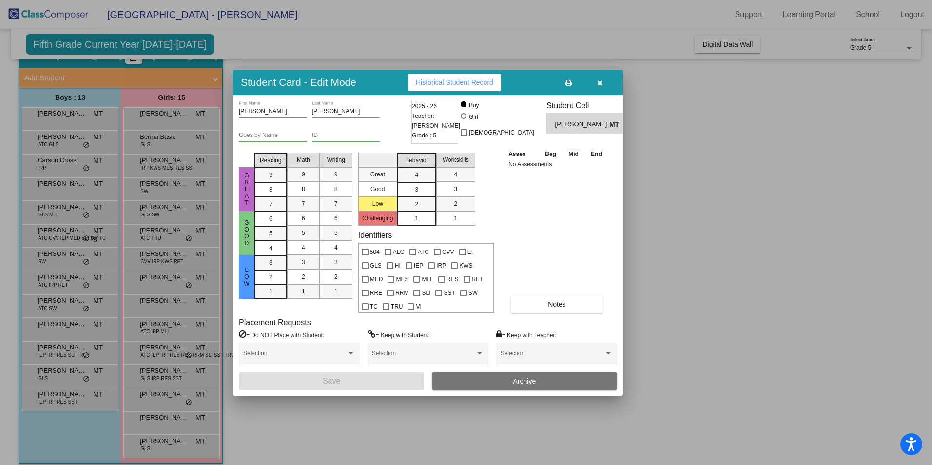
click at [600, 84] on icon "button" at bounding box center [599, 82] width 5 height 7
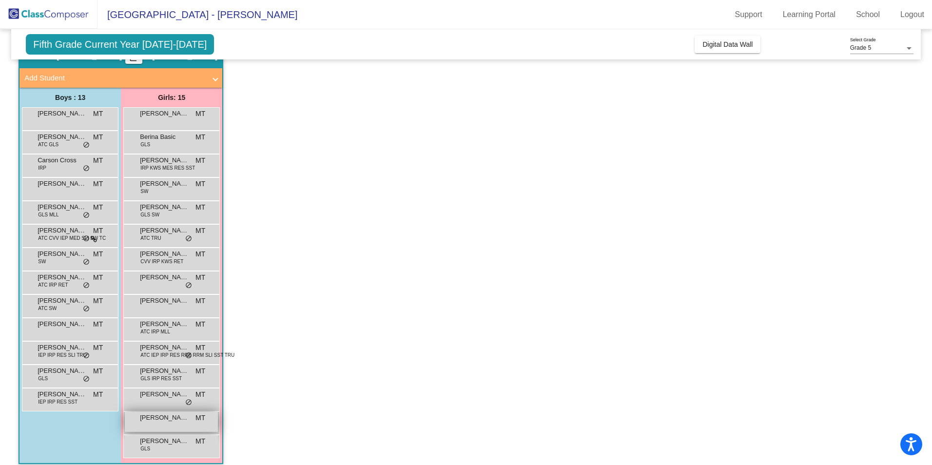
click at [148, 415] on span "[PERSON_NAME]" at bounding box center [164, 418] width 49 height 10
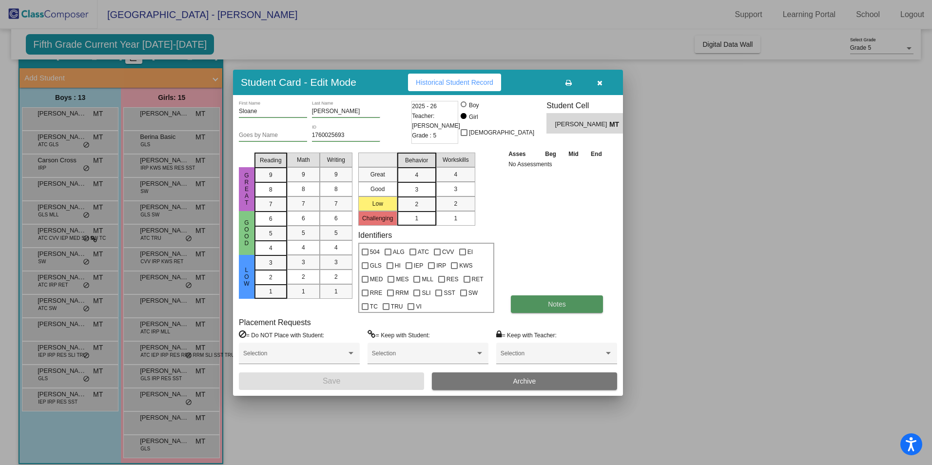
click at [529, 305] on button "Notes" at bounding box center [557, 304] width 92 height 18
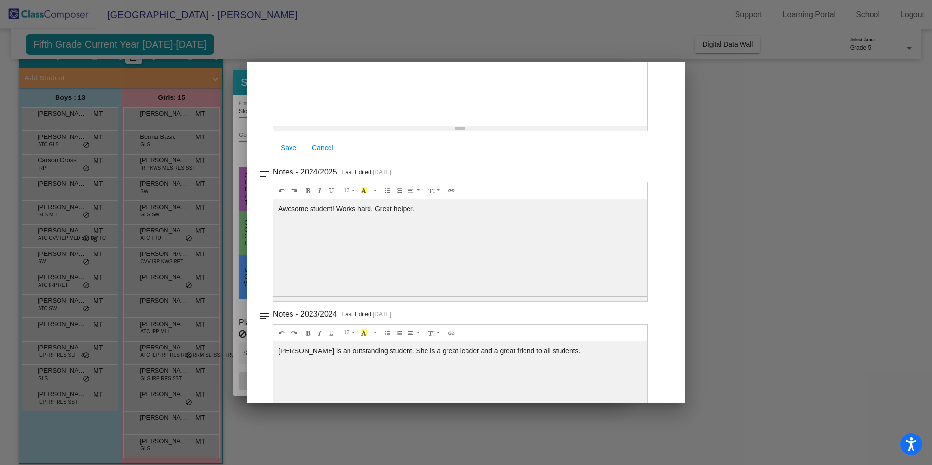
scroll to position [0, 0]
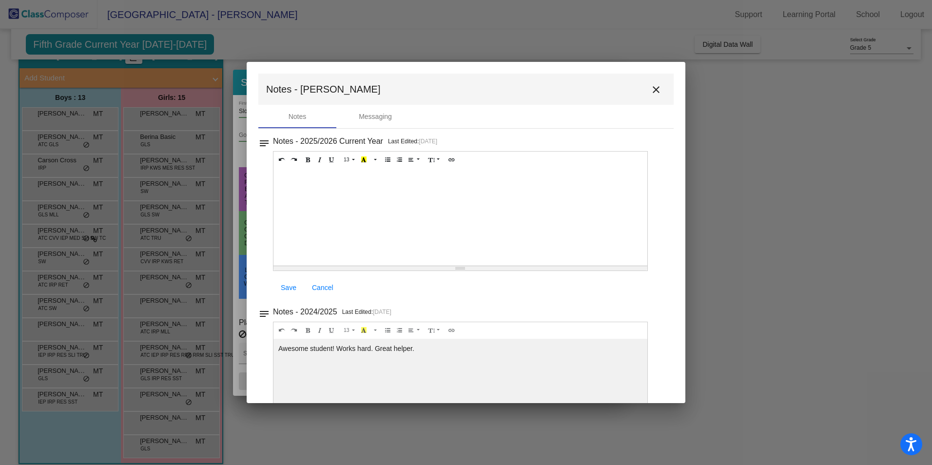
click at [653, 92] on mat-icon "close" at bounding box center [656, 90] width 12 height 12
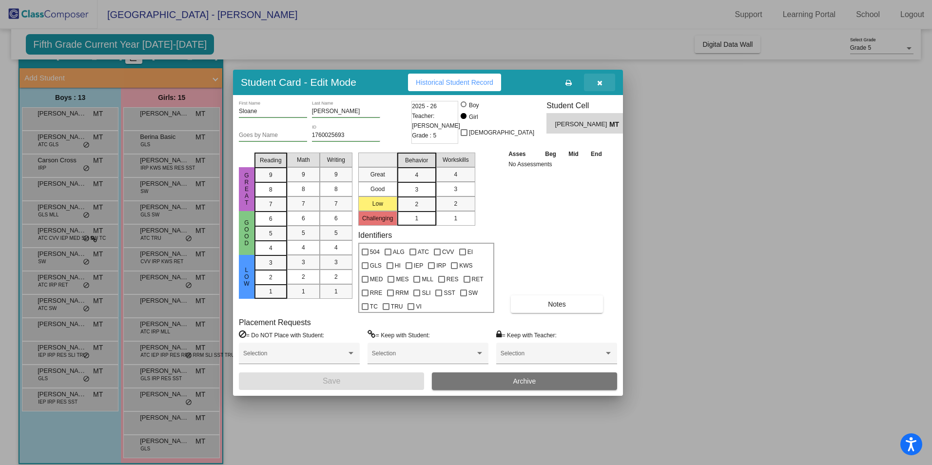
click at [598, 82] on icon "button" at bounding box center [599, 82] width 5 height 7
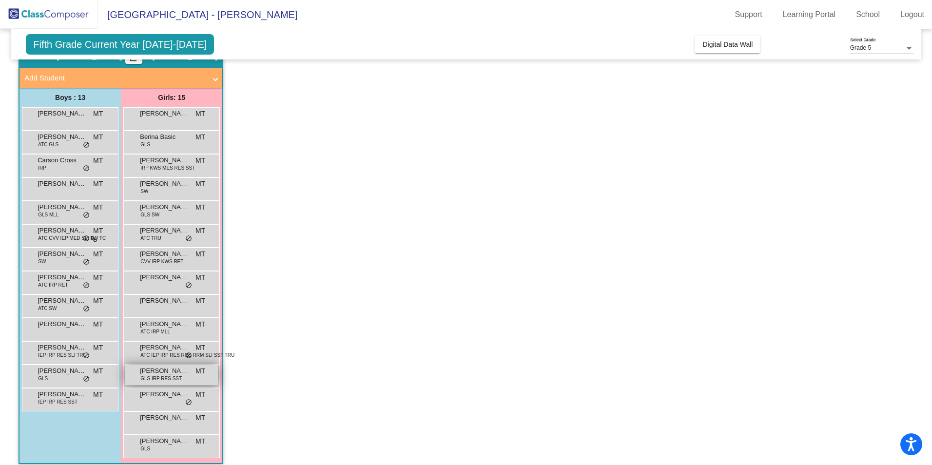
click at [159, 377] on span "GLS IRP RES SST" at bounding box center [160, 378] width 41 height 7
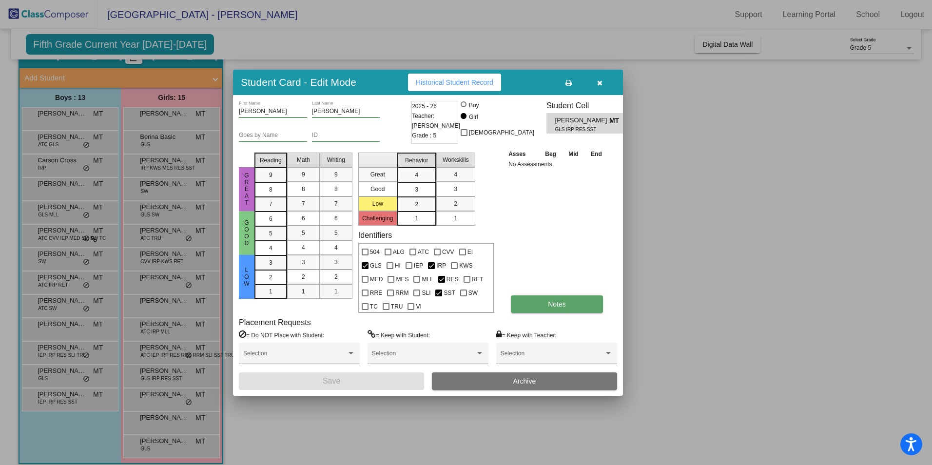
click at [536, 302] on button "Notes" at bounding box center [557, 304] width 92 height 18
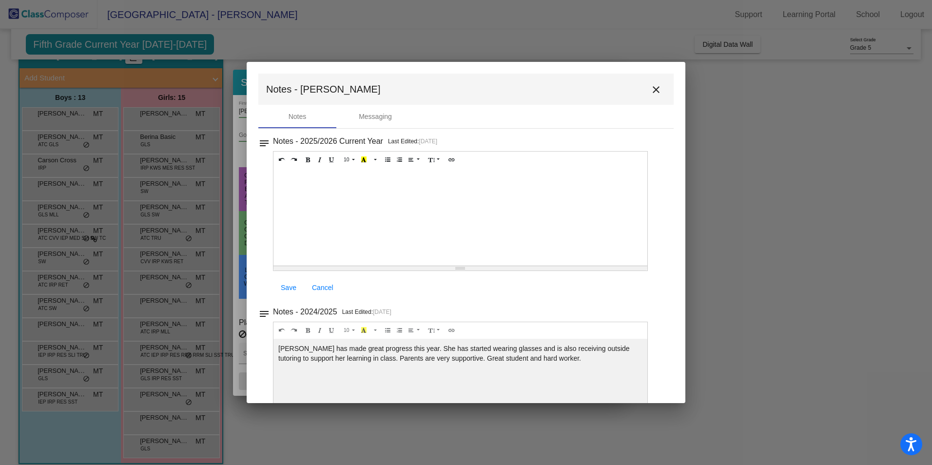
click at [650, 93] on mat-icon "close" at bounding box center [656, 90] width 12 height 12
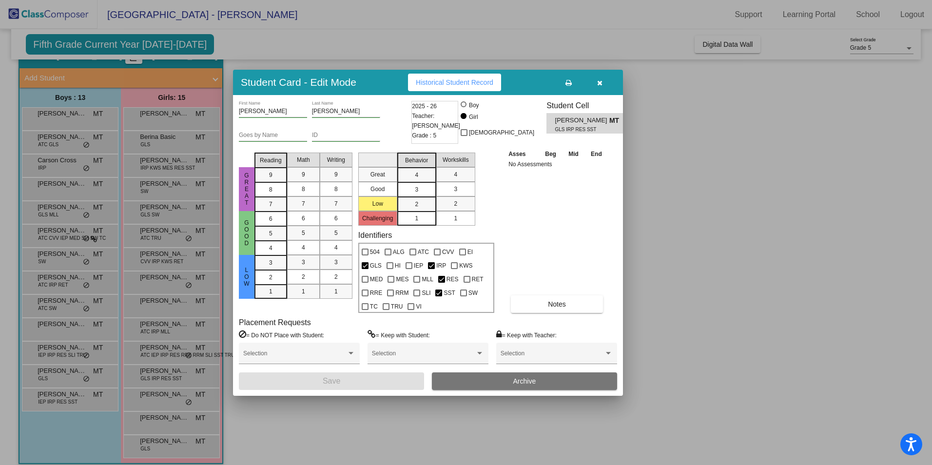
click at [601, 83] on icon "button" at bounding box center [599, 82] width 5 height 7
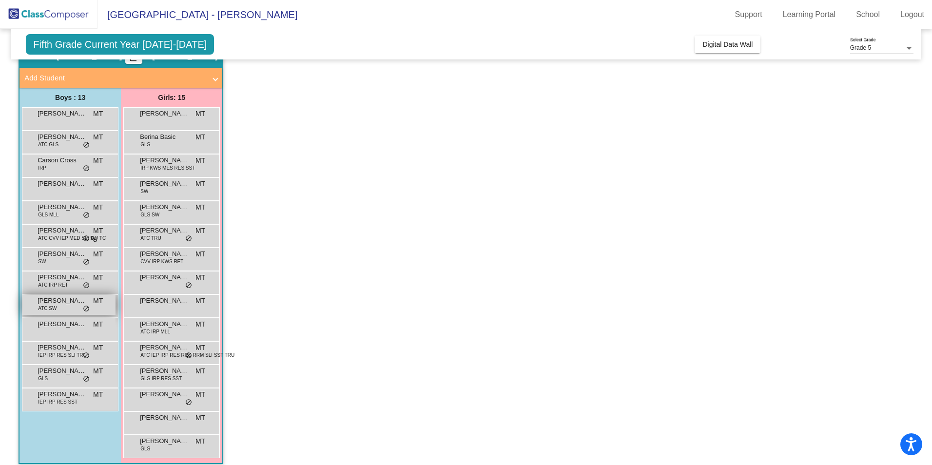
click at [53, 308] on span "ATC SW" at bounding box center [47, 308] width 19 height 7
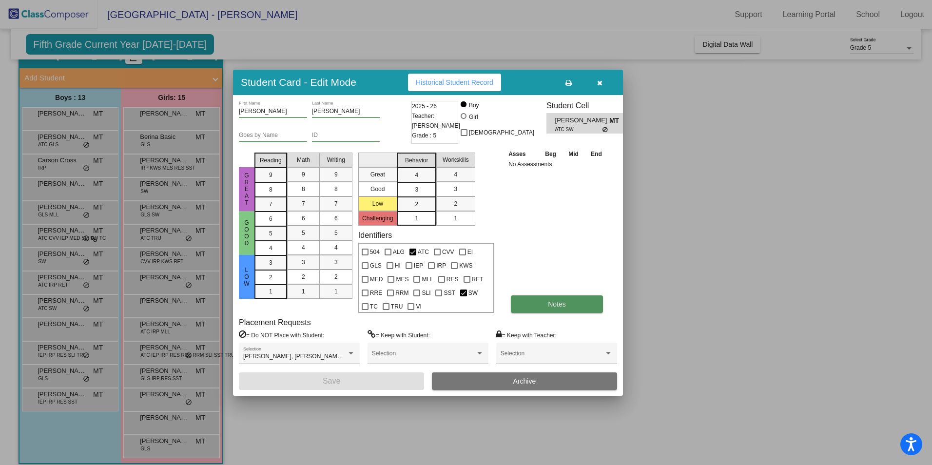
click at [542, 307] on button "Notes" at bounding box center [557, 304] width 92 height 18
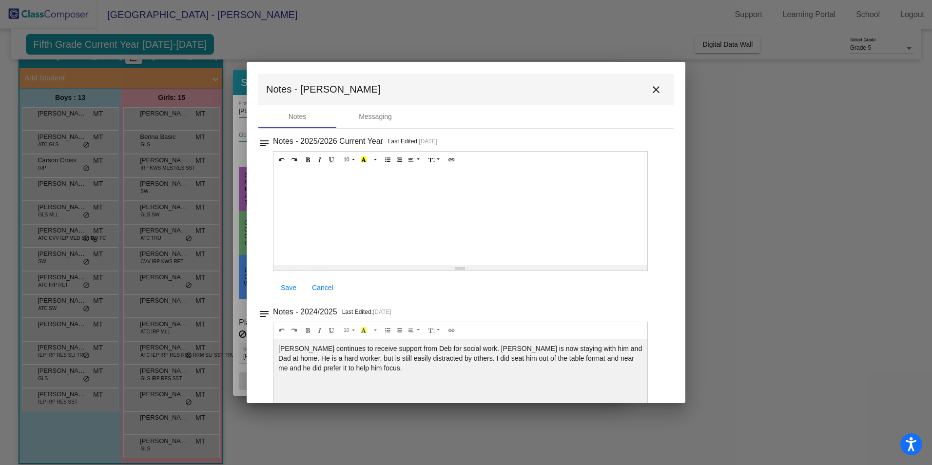
click at [653, 90] on mat-icon "close" at bounding box center [656, 90] width 12 height 12
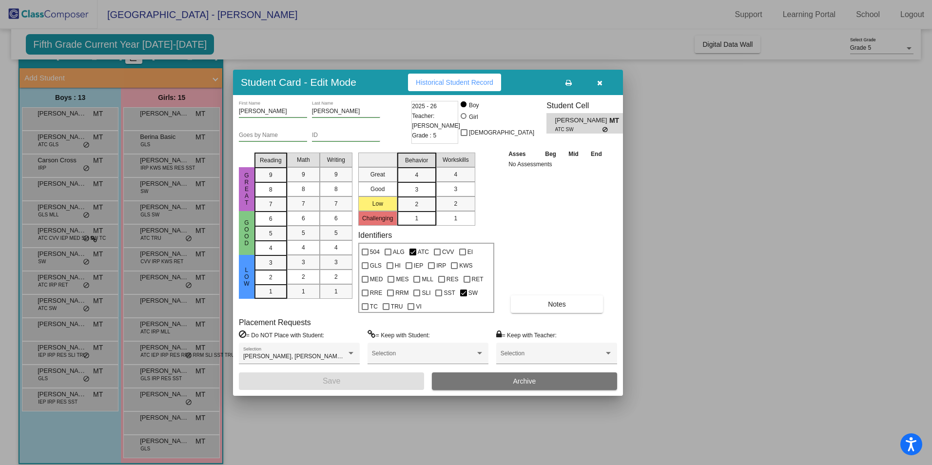
click at [599, 83] on icon "button" at bounding box center [599, 82] width 5 height 7
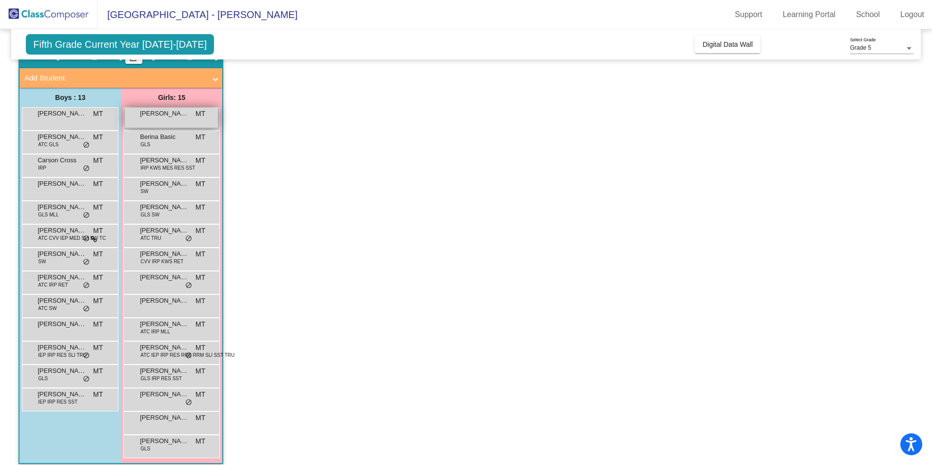
click at [169, 119] on div "[PERSON_NAME] MT lock do_not_disturb_alt" at bounding box center [171, 118] width 93 height 20
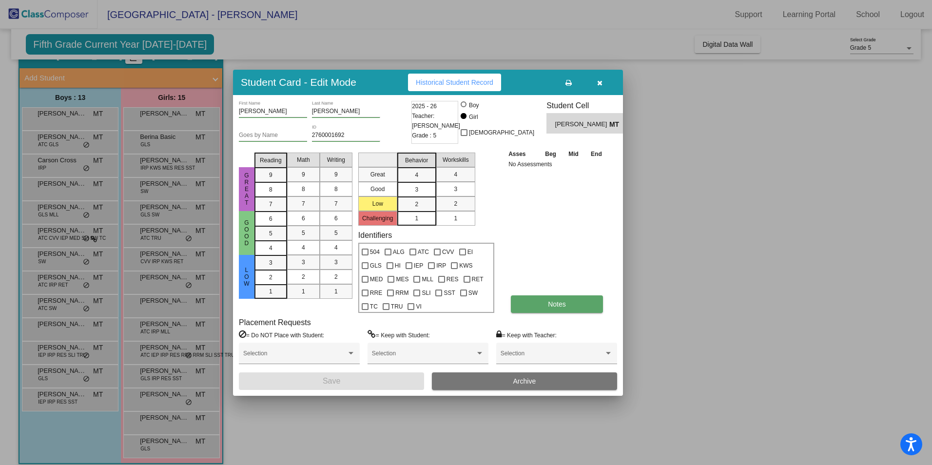
click at [560, 303] on span "Notes" at bounding box center [557, 304] width 18 height 8
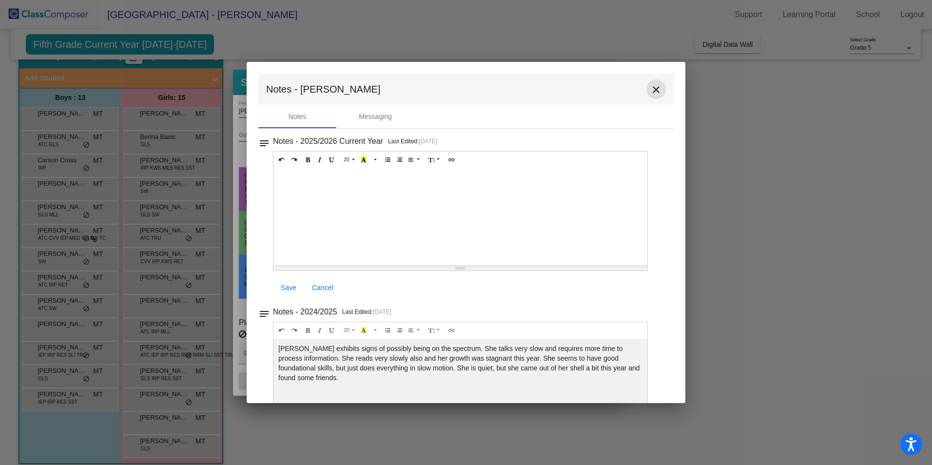
click at [654, 89] on mat-icon "close" at bounding box center [656, 90] width 12 height 12
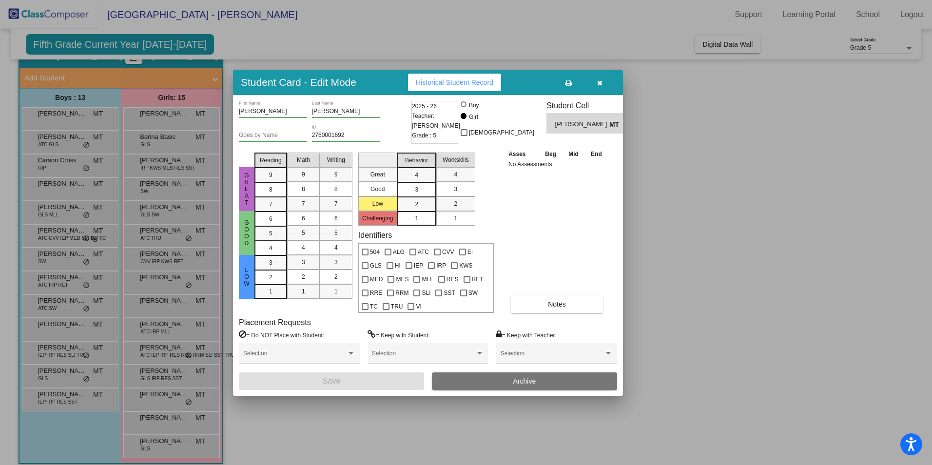
drag, startPoint x: 603, startPoint y: 81, endPoint x: 575, endPoint y: 83, distance: 27.8
click at [602, 81] on button "button" at bounding box center [599, 83] width 31 height 18
